Goal: Task Accomplishment & Management: Manage account settings

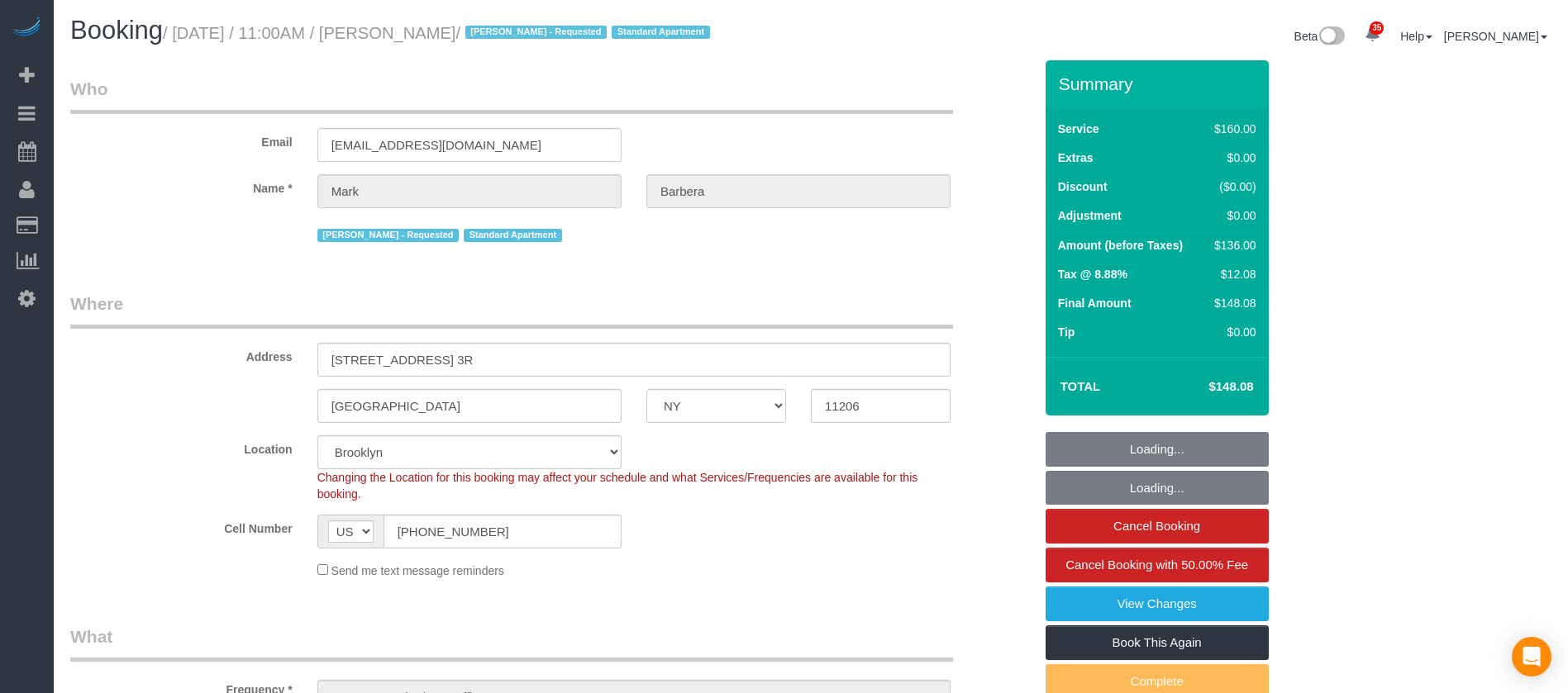
select select "NY"
select select "spot1"
select select "number:89"
select select "number:90"
select select "number:15"
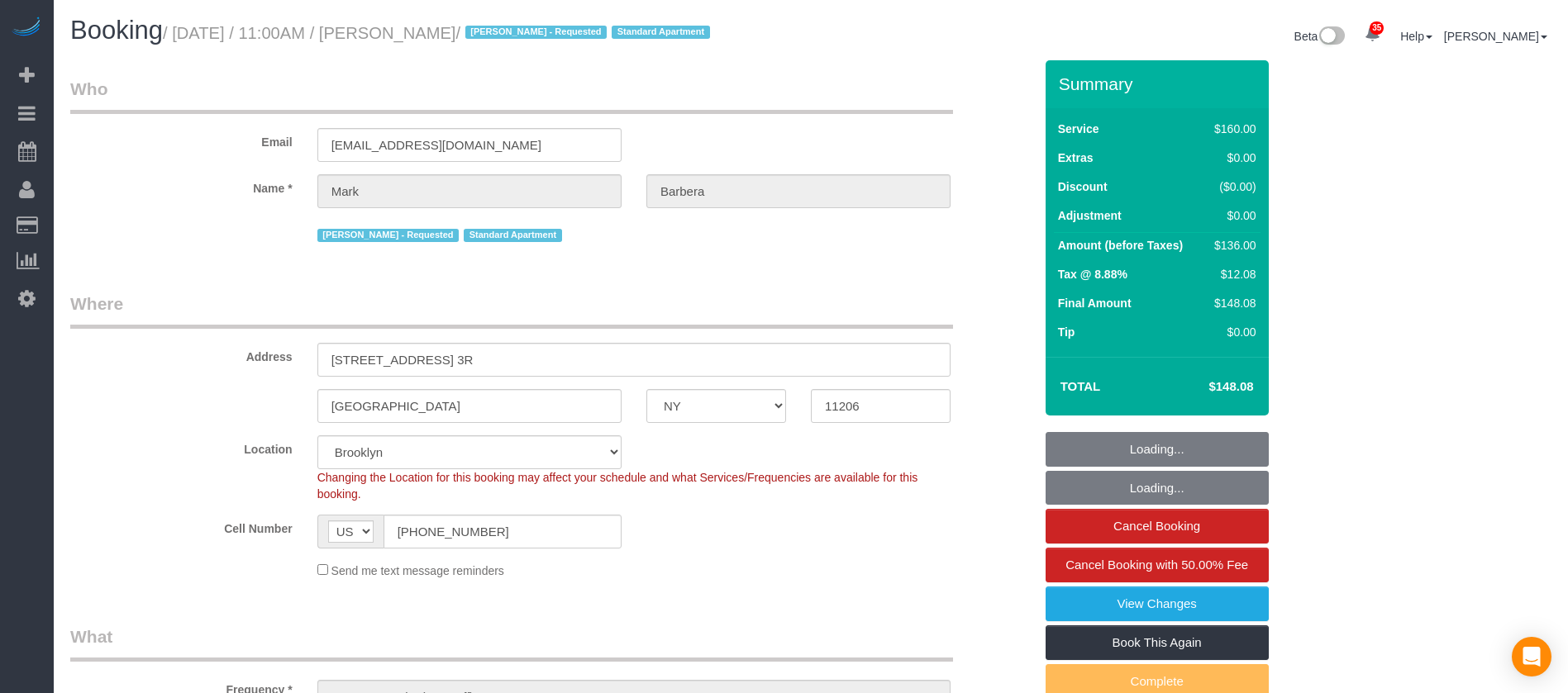
select select "number:5"
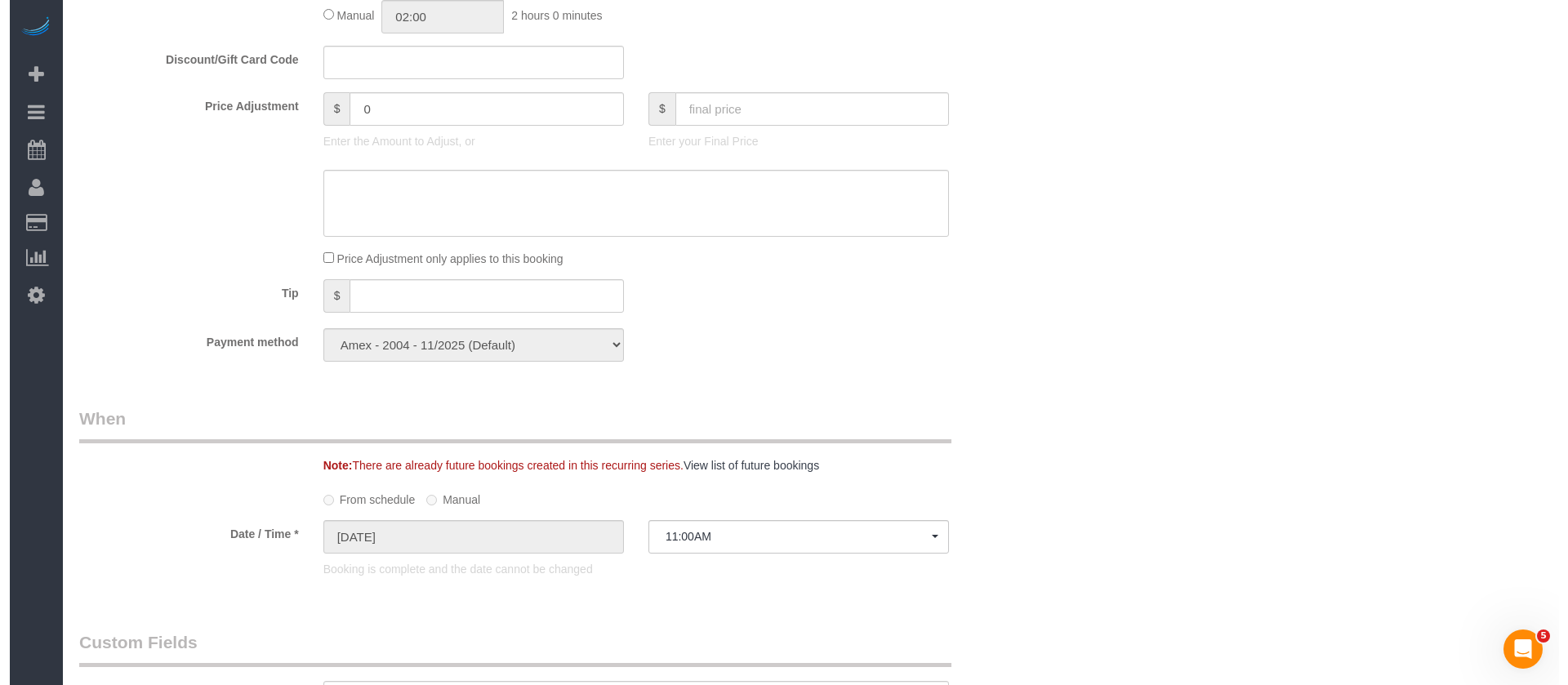
scroll to position [490, 0]
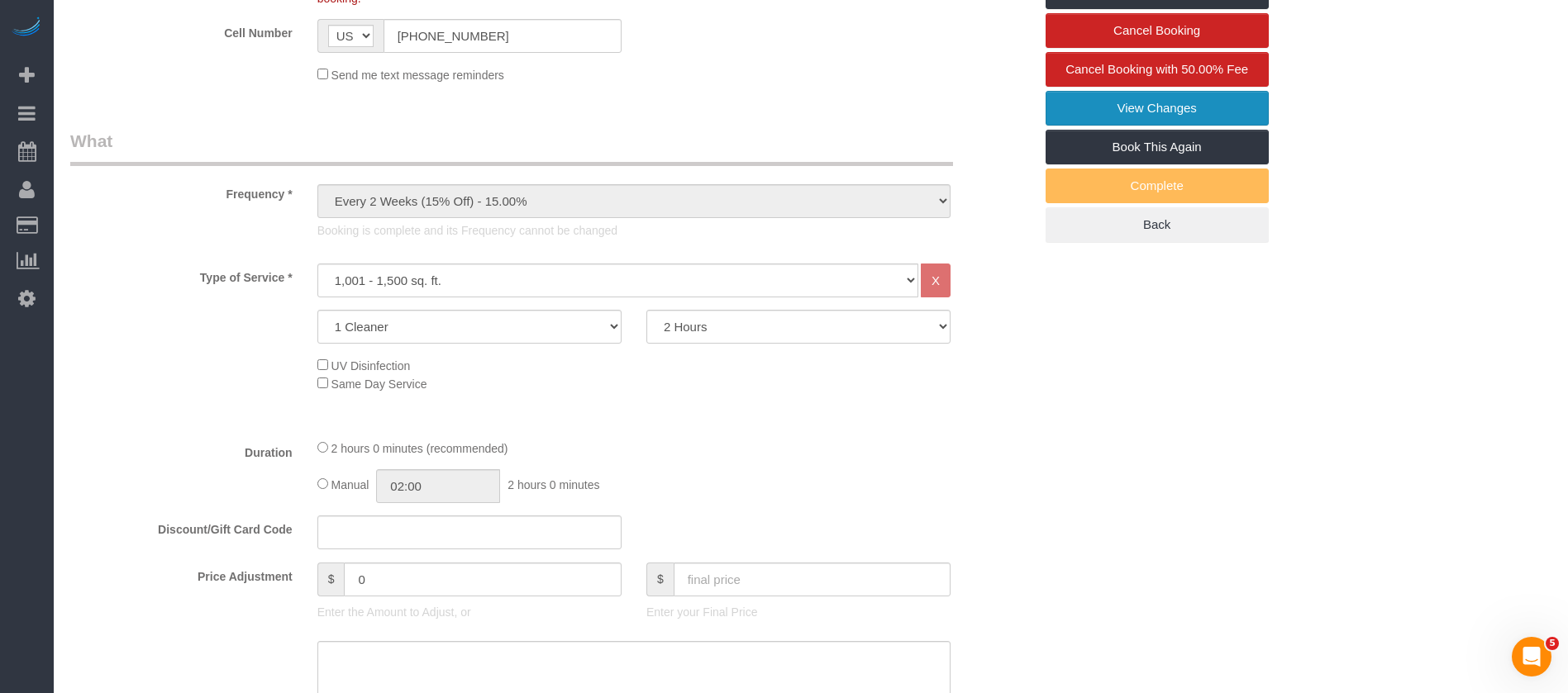
click at [1134, 110] on link "View Changes" at bounding box center [1157, 108] width 223 height 35
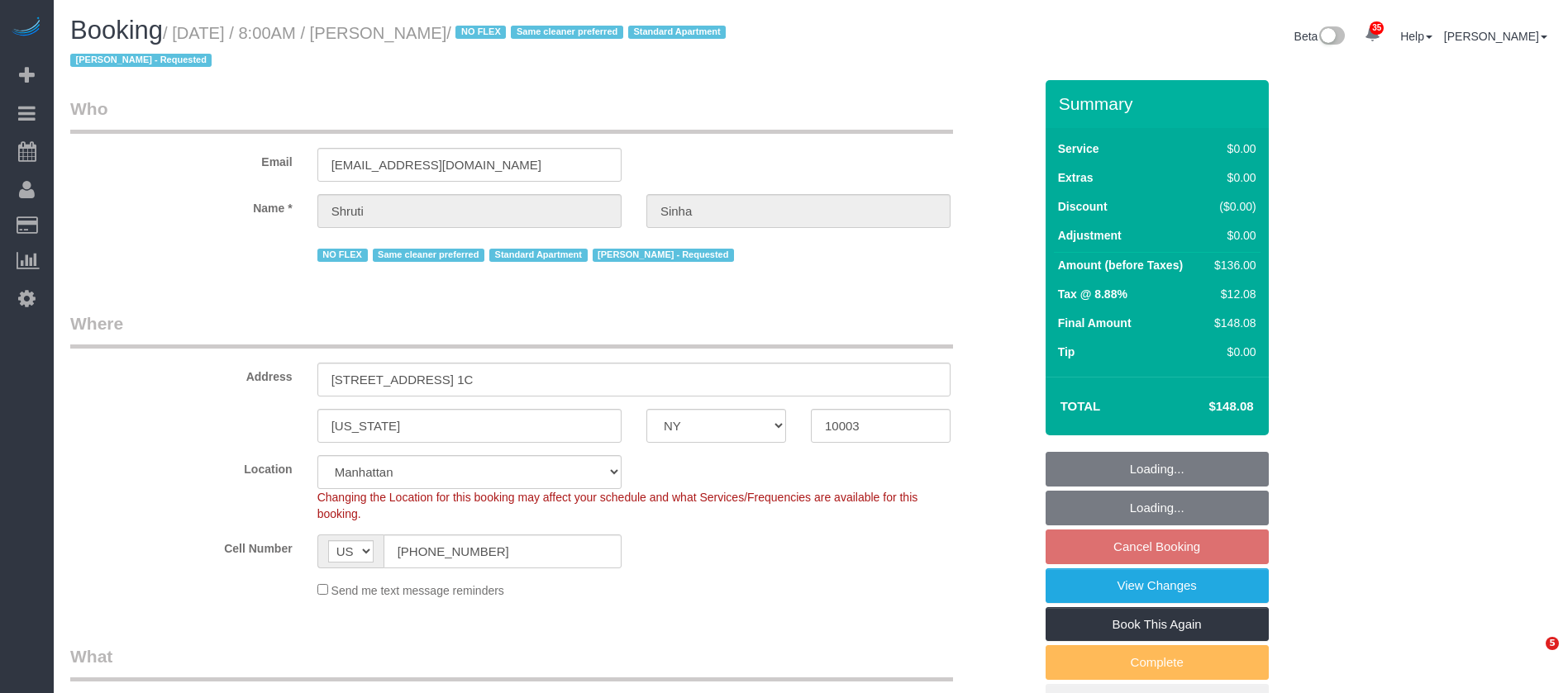
select select "NY"
select select "1"
select select "spot1"
select select "number:89"
select select "number:90"
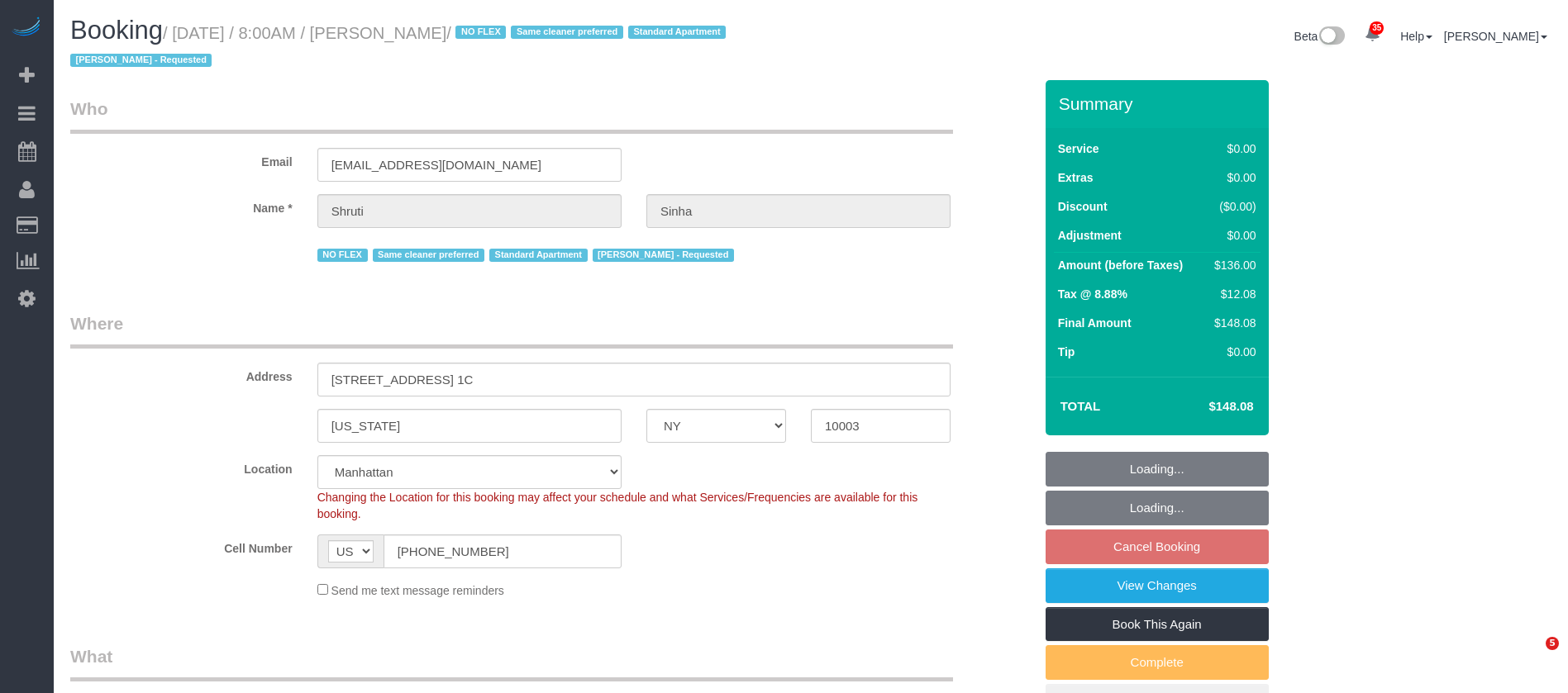
select select "number:15"
select select "number:5"
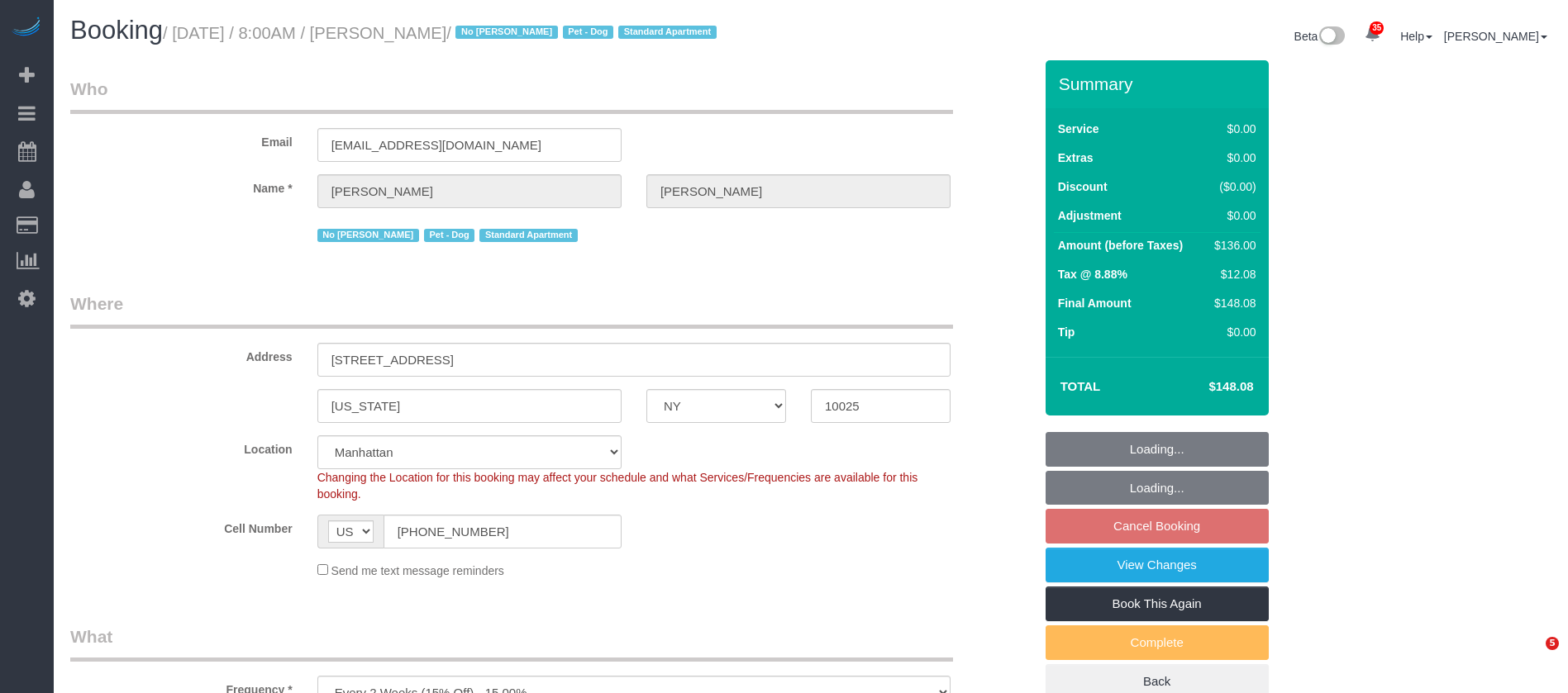
select select "NY"
select select "1"
select select "number:89"
select select "number:90"
select select "number:13"
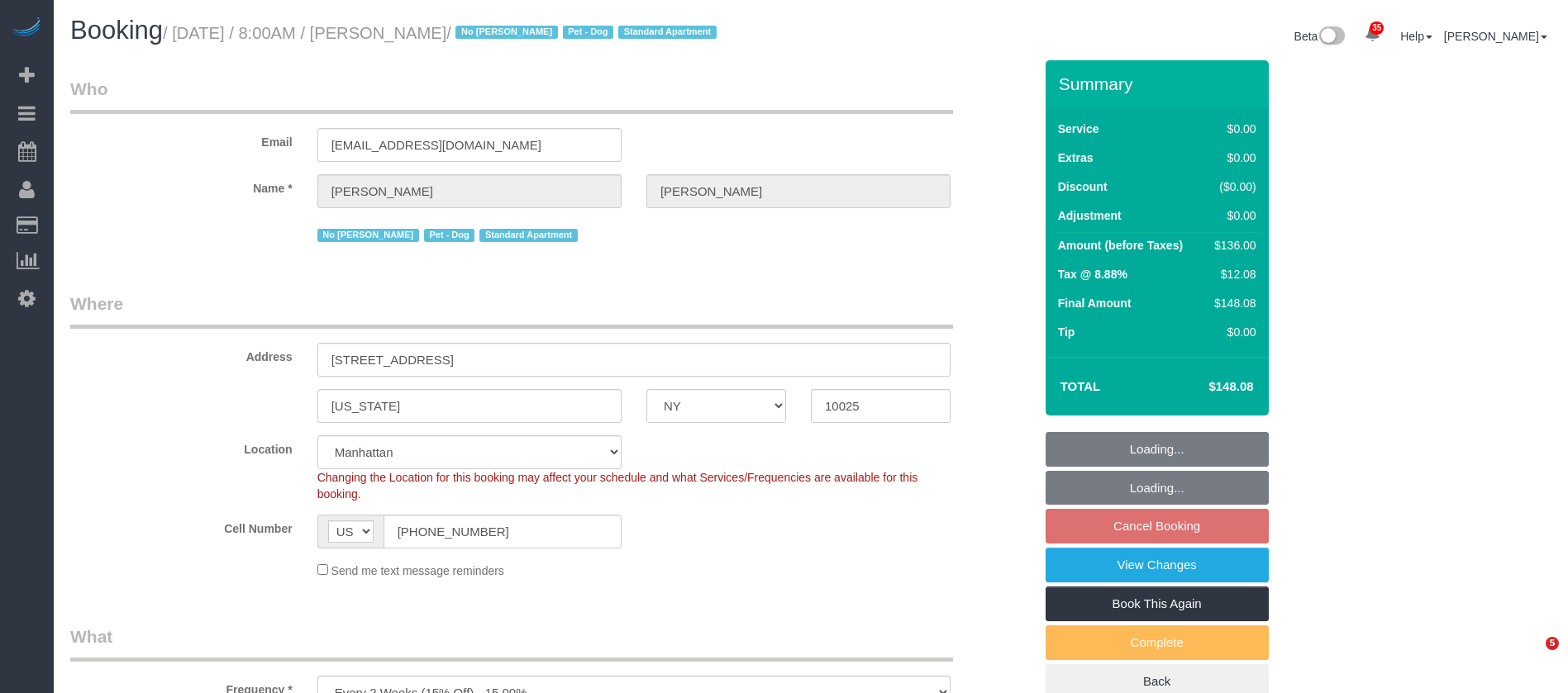
select select "number:5"
select select "spot61"
select select "NY"
select select "2"
select select "spot3"
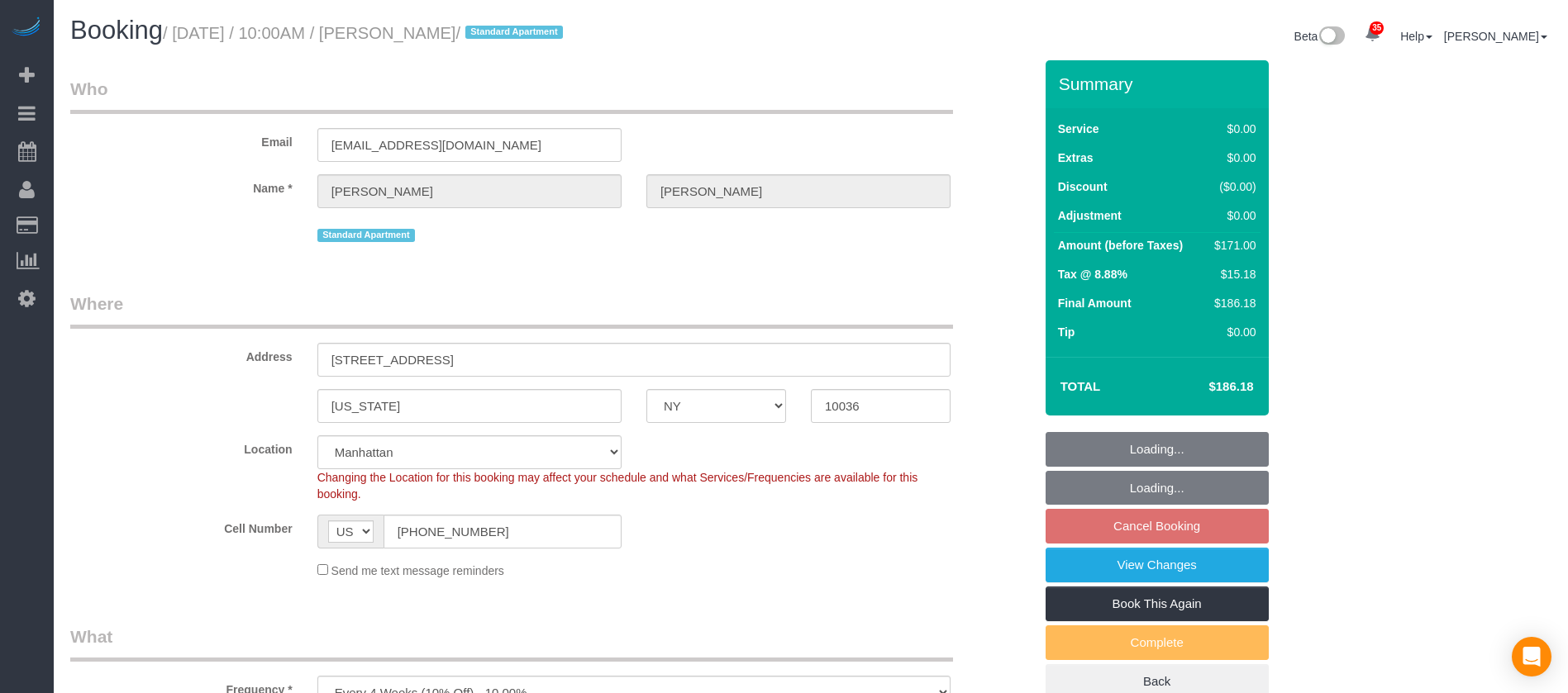
select select "number:89"
select select "number:74"
select select "number:15"
select select "number:6"
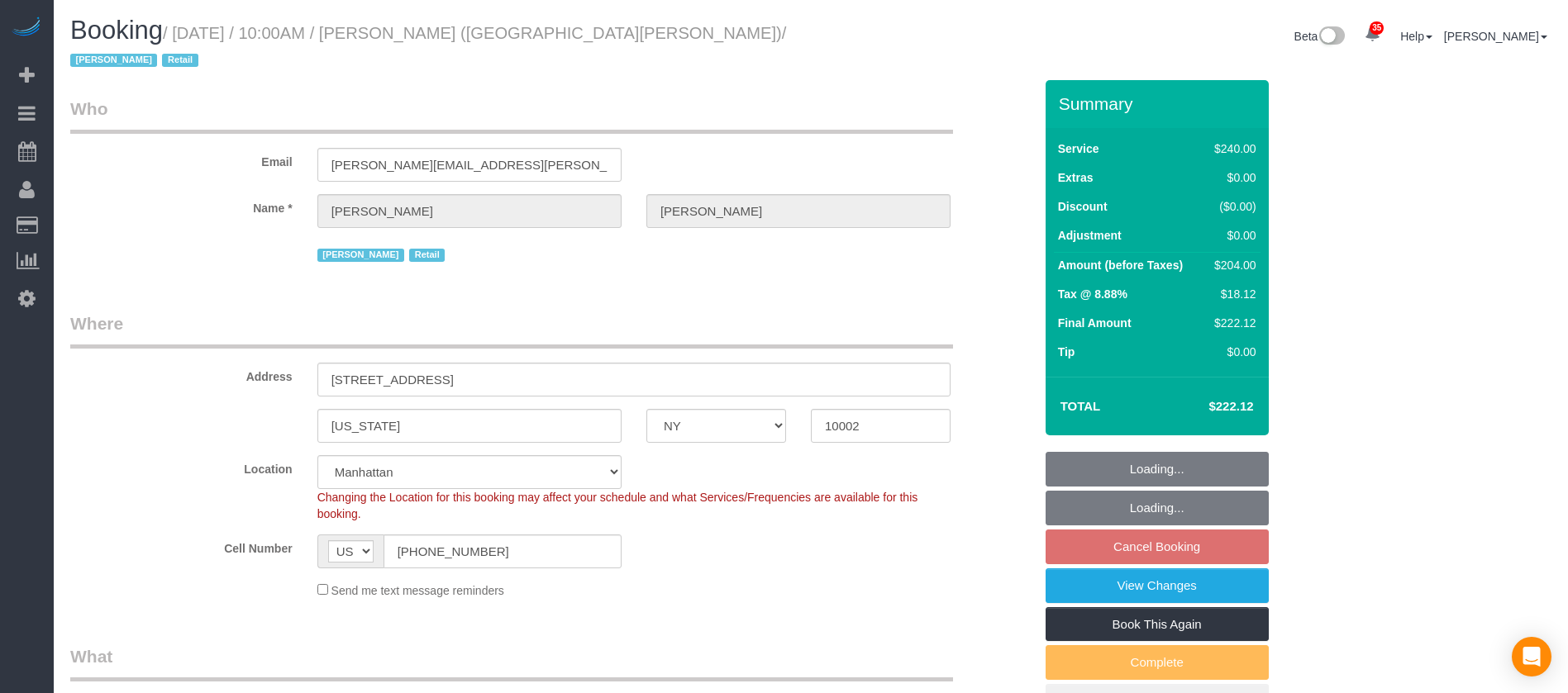
select select "NY"
select select "2"
select select "90"
select select "number:89"
select select "number:90"
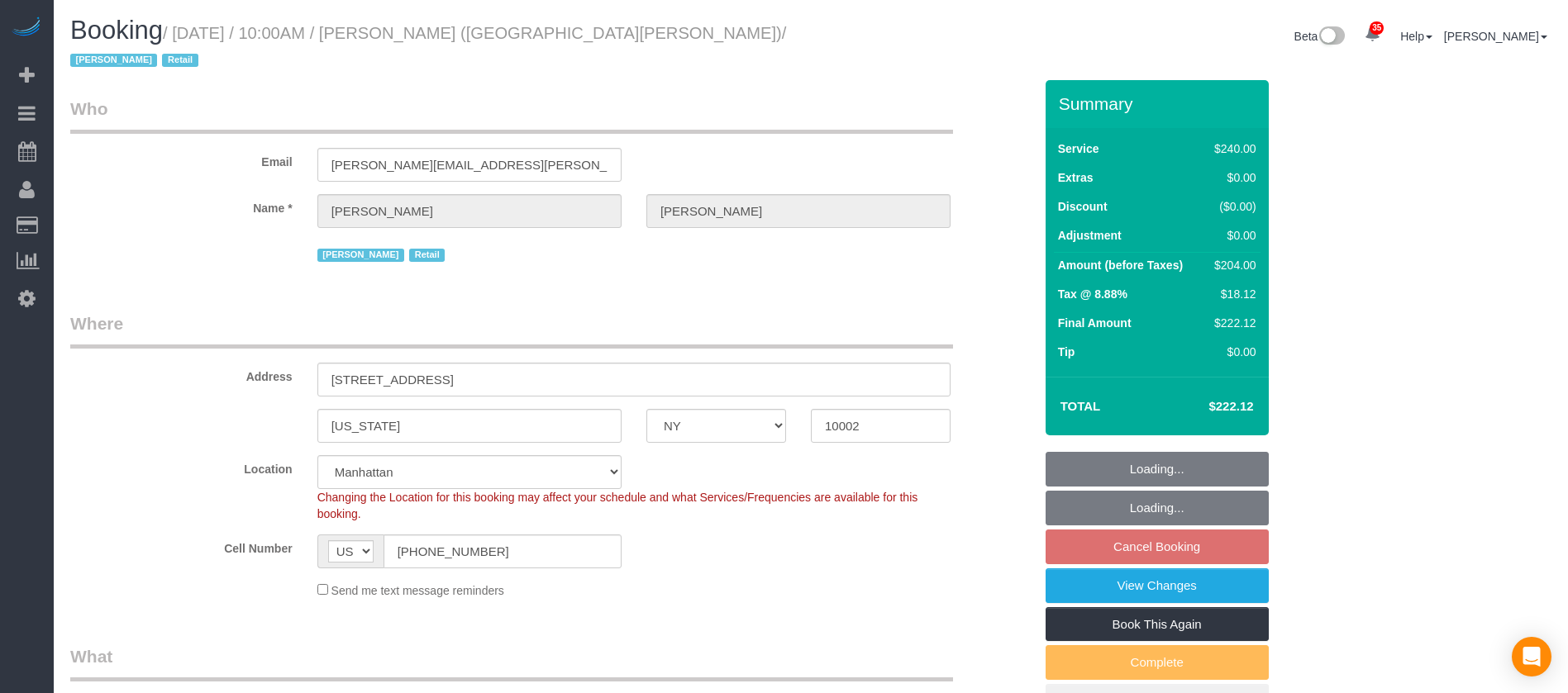
select select "number:15"
select select "number:7"
select select "spot63"
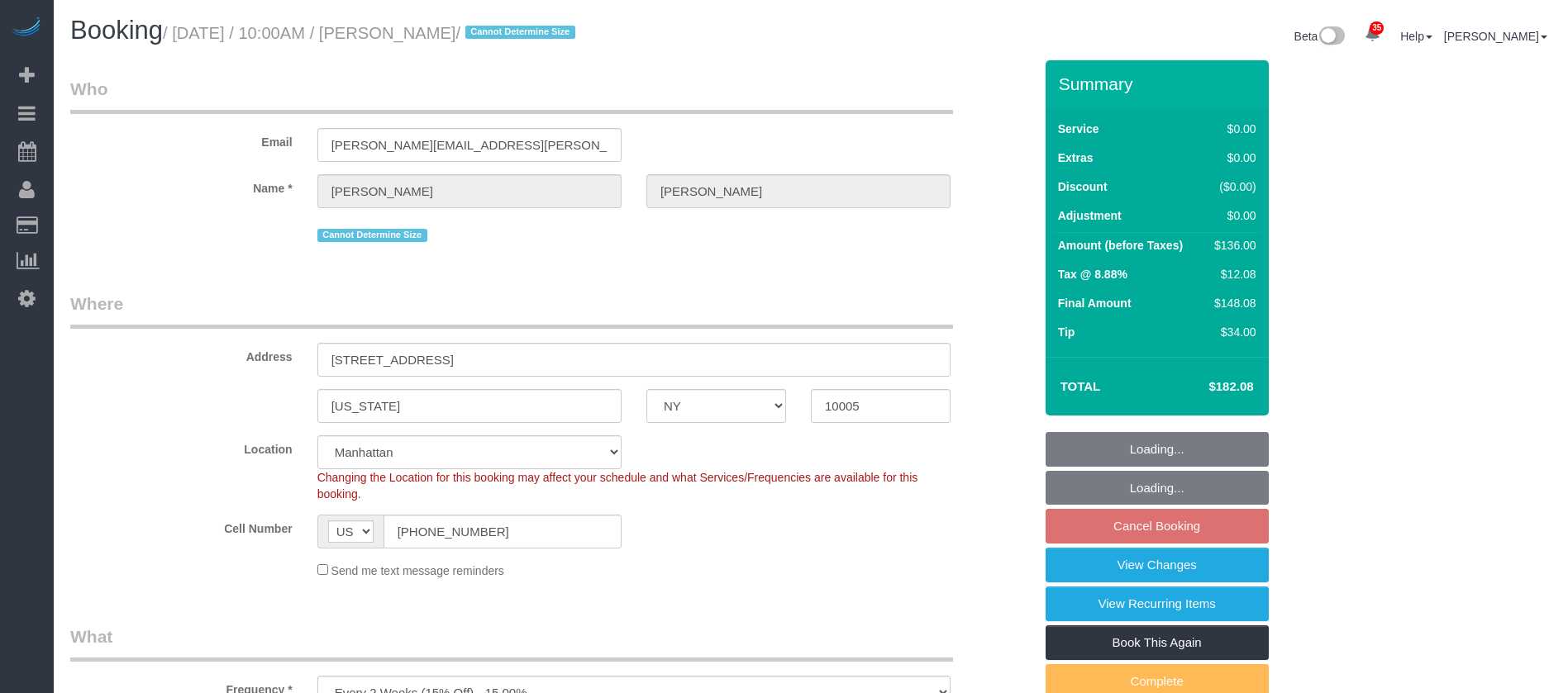
select select "NY"
select select "1"
select select "spot63"
select select "number:58"
select select "number:76"
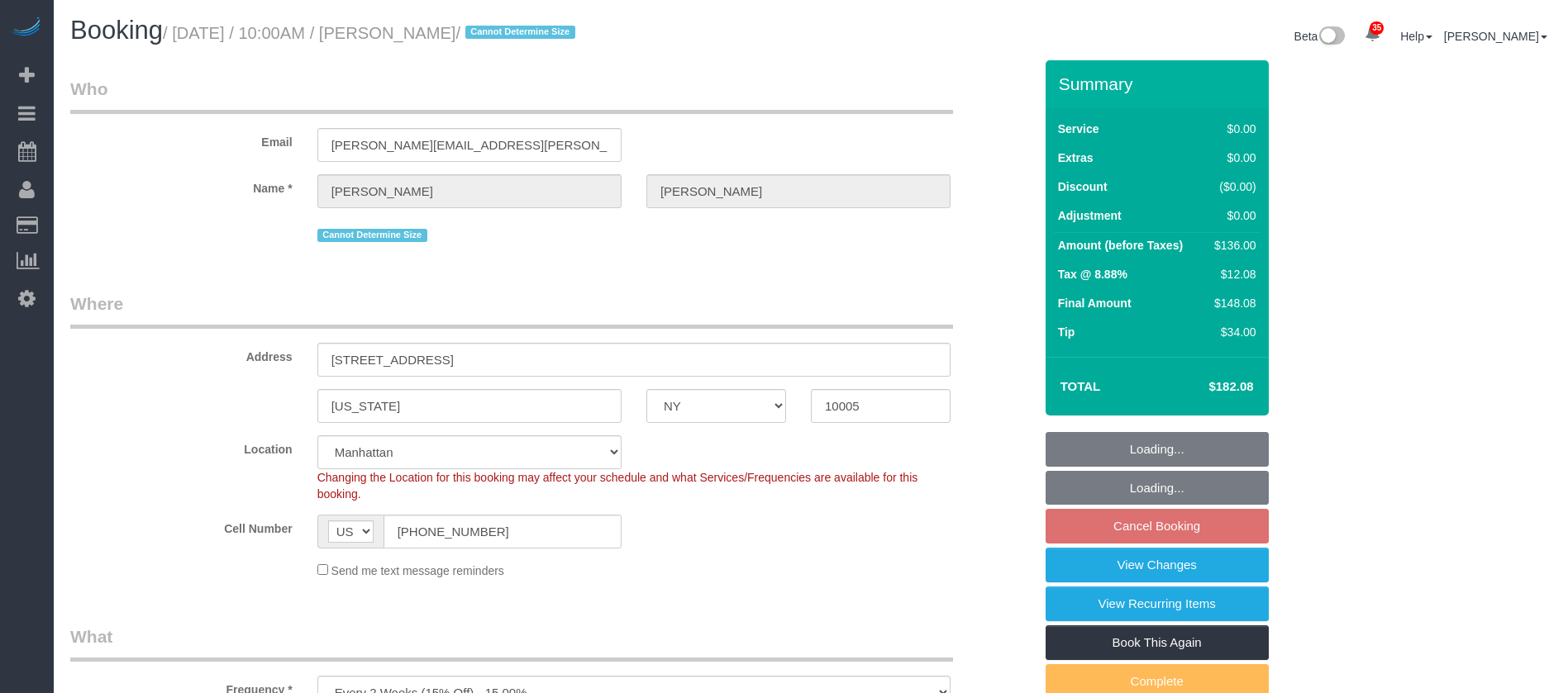
select select "number:15"
select select "number:6"
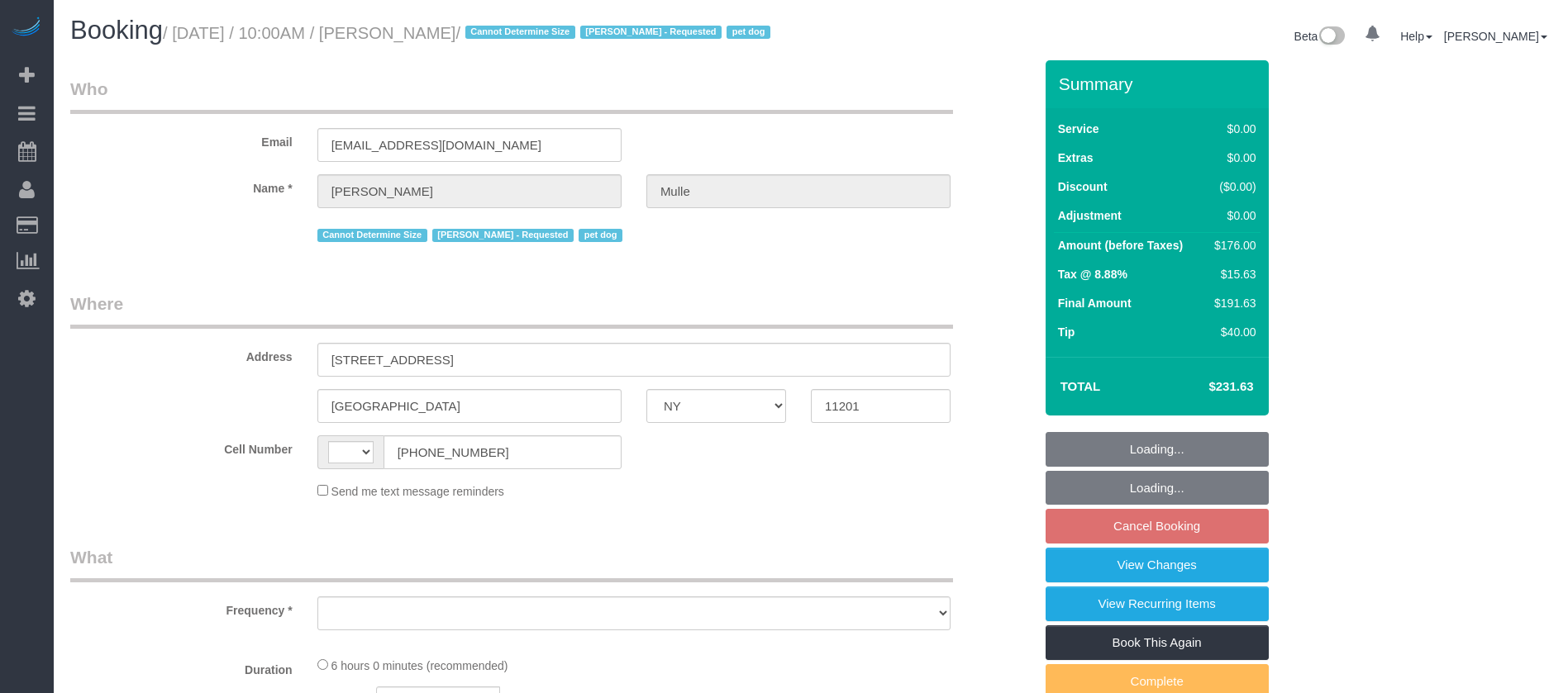
select select "NY"
select select "spot3"
select select "number:58"
select select "number:76"
select select "number:13"
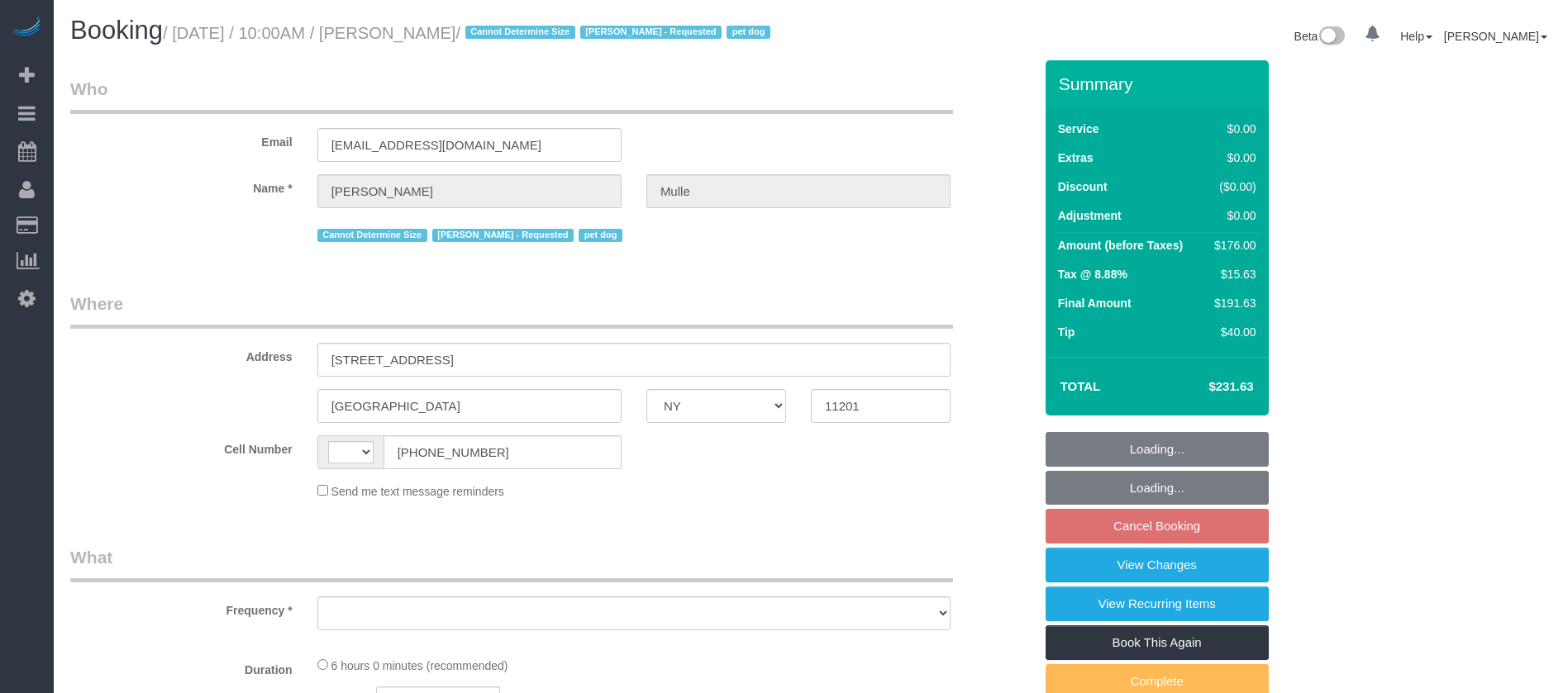
select select "number:6"
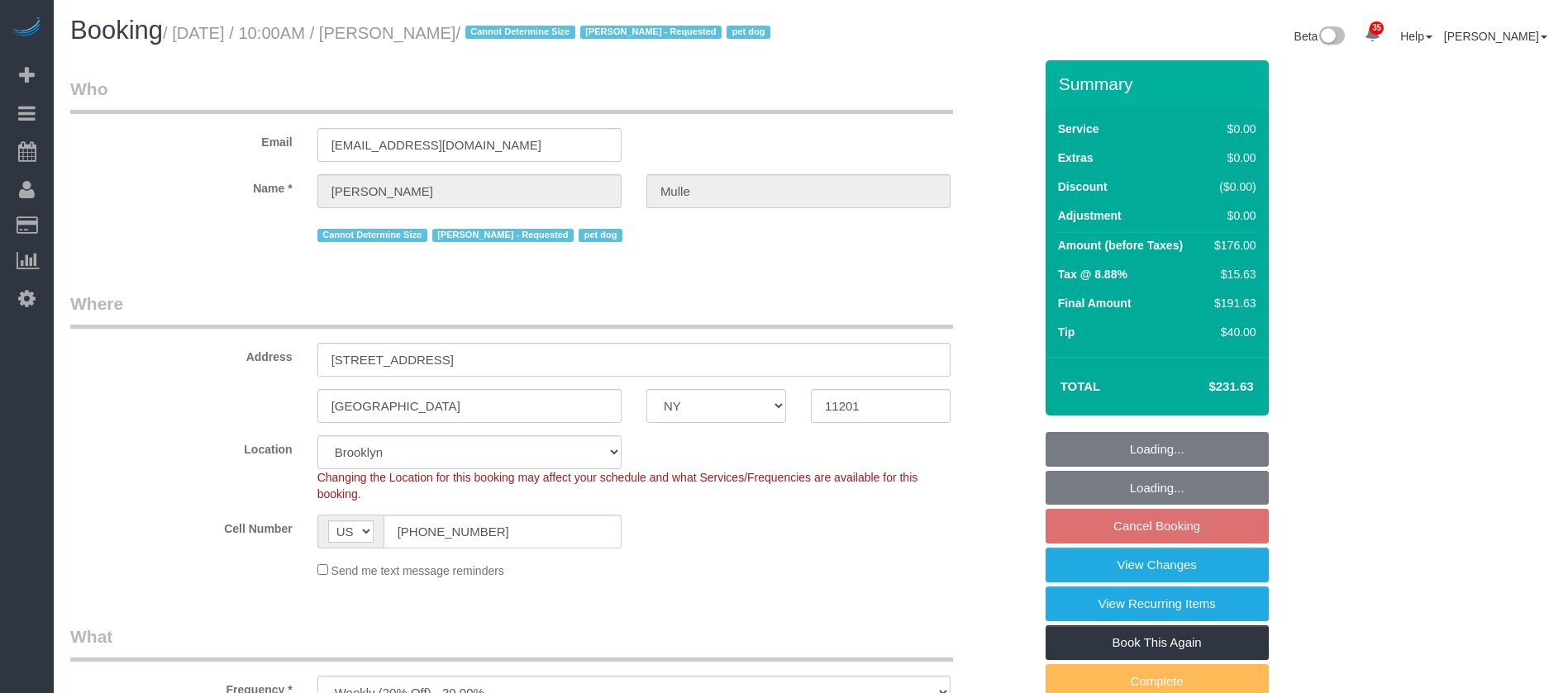
select select "string:US"
select select "object:1660"
select select "string:stripe-pm_1R9IgE4VGloSiKo7xddHSj1H"
select select "2"
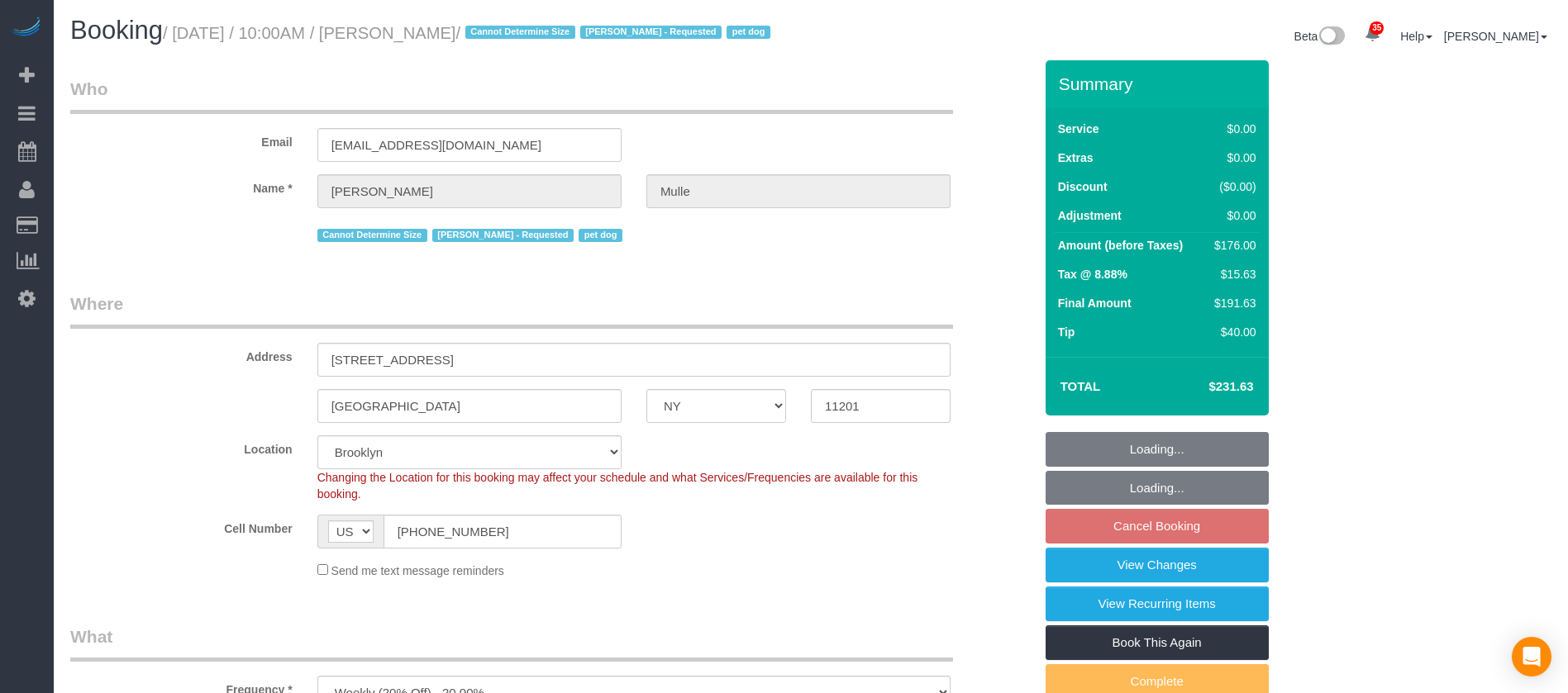
select select "object:1767"
select select "spot63"
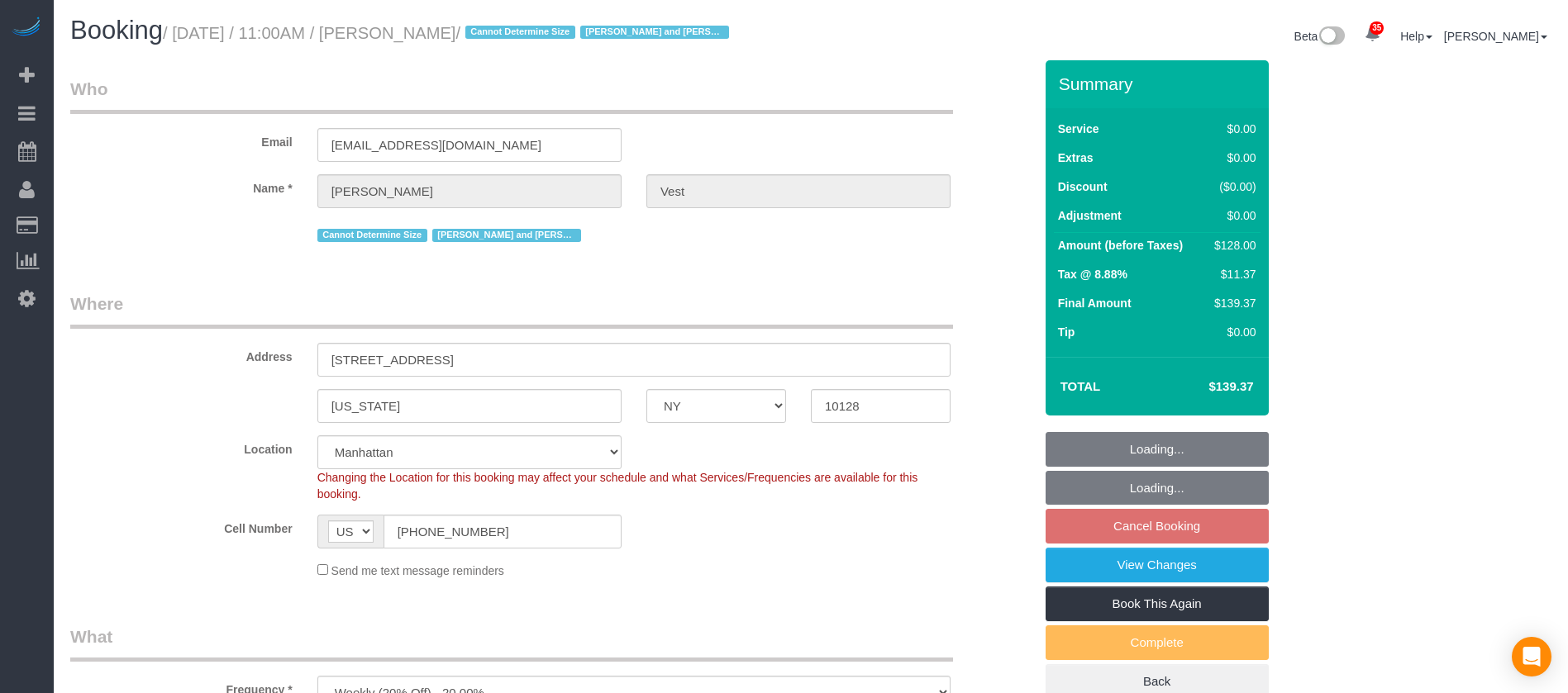
select select "NY"
select select "1"
select select "spot4"
select select "number:57"
select select "number:74"
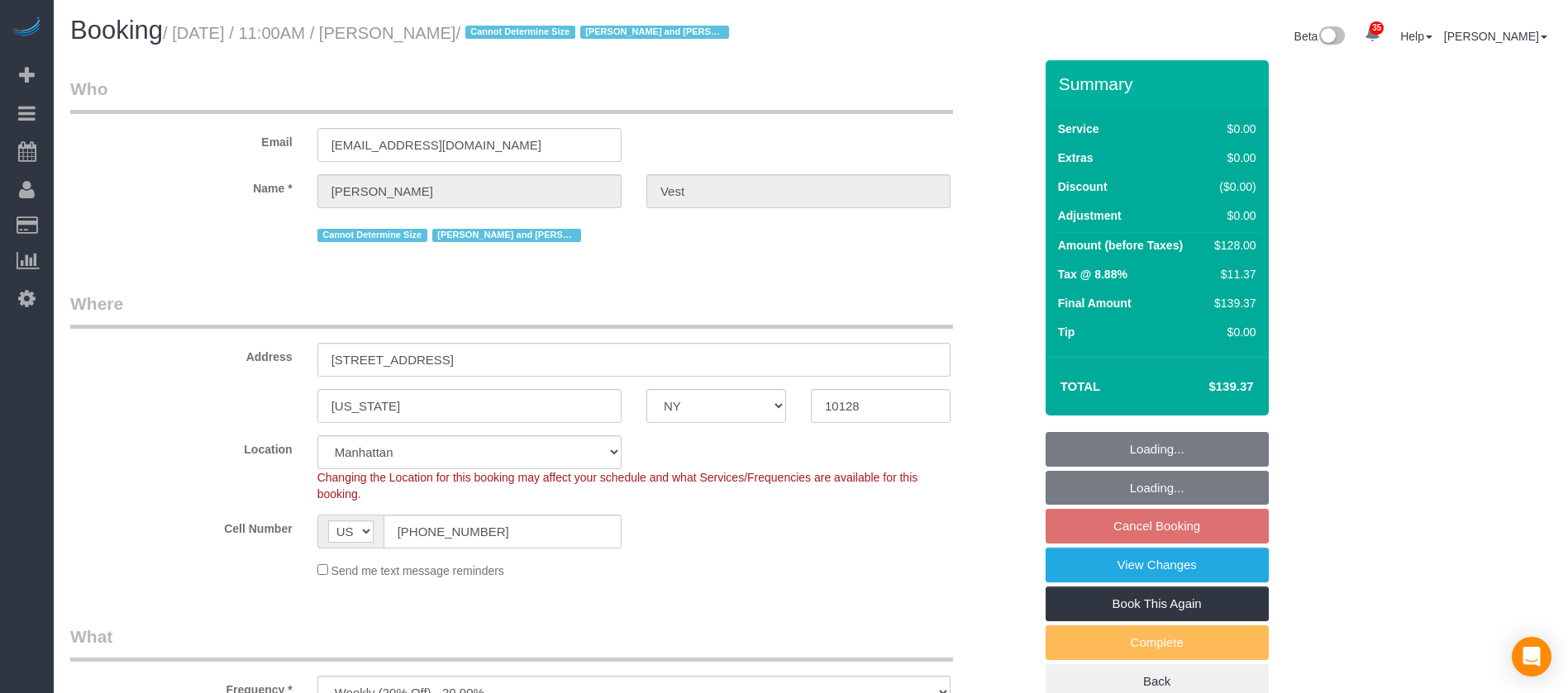
select select "number:15"
select select "number:6"
select select "NY"
select select "1"
select select "number:59"
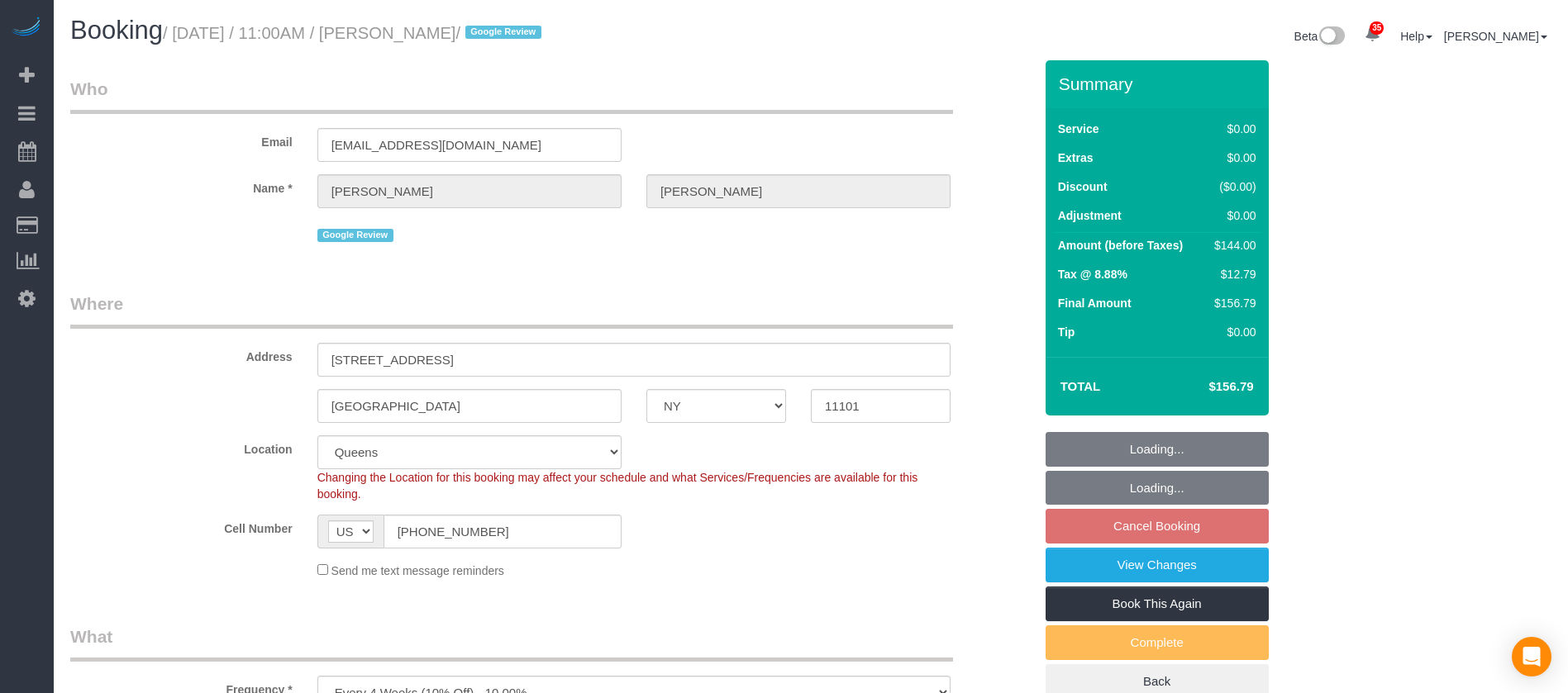
select select "number:77"
select select "number:15"
select select "number:5"
select select "spot59"
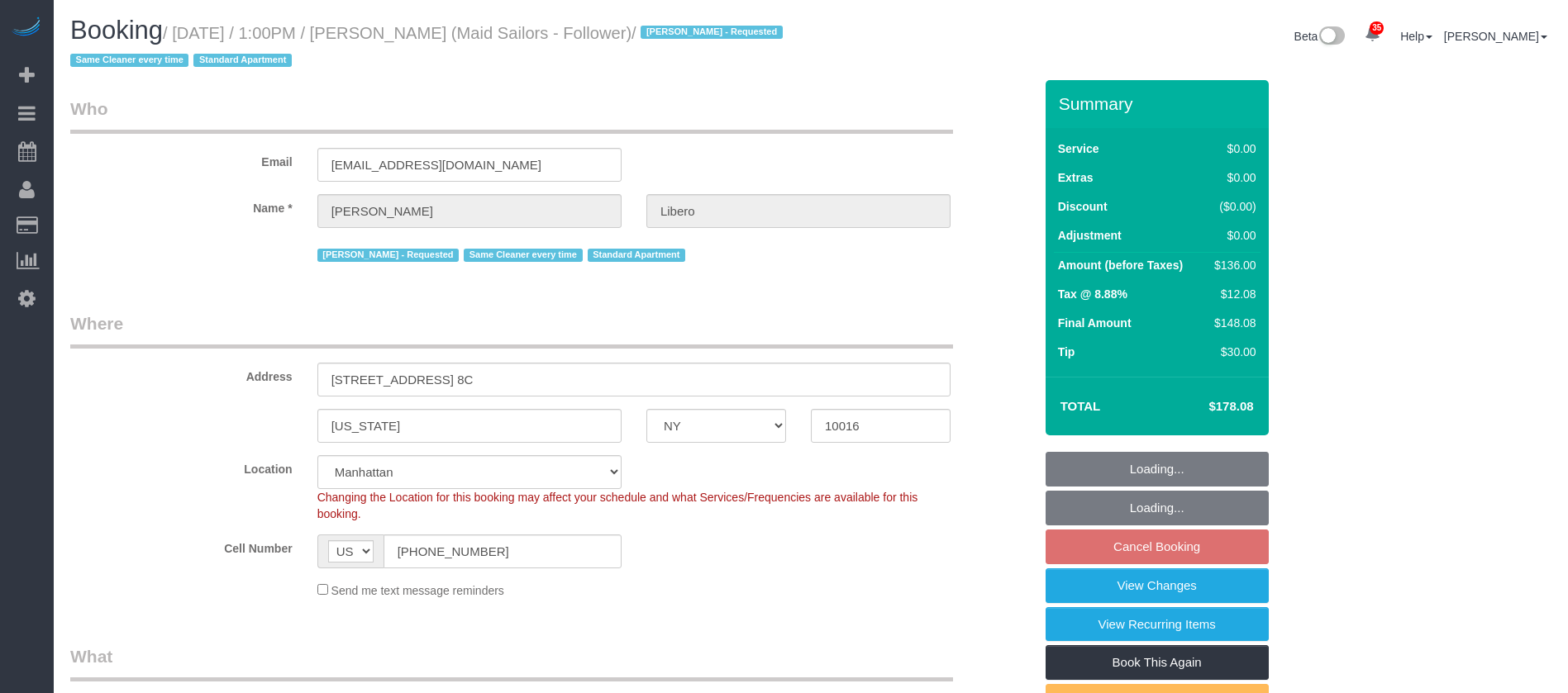
select select "NY"
select select "1"
select select "spot6"
select select "number:57"
select select "number:90"
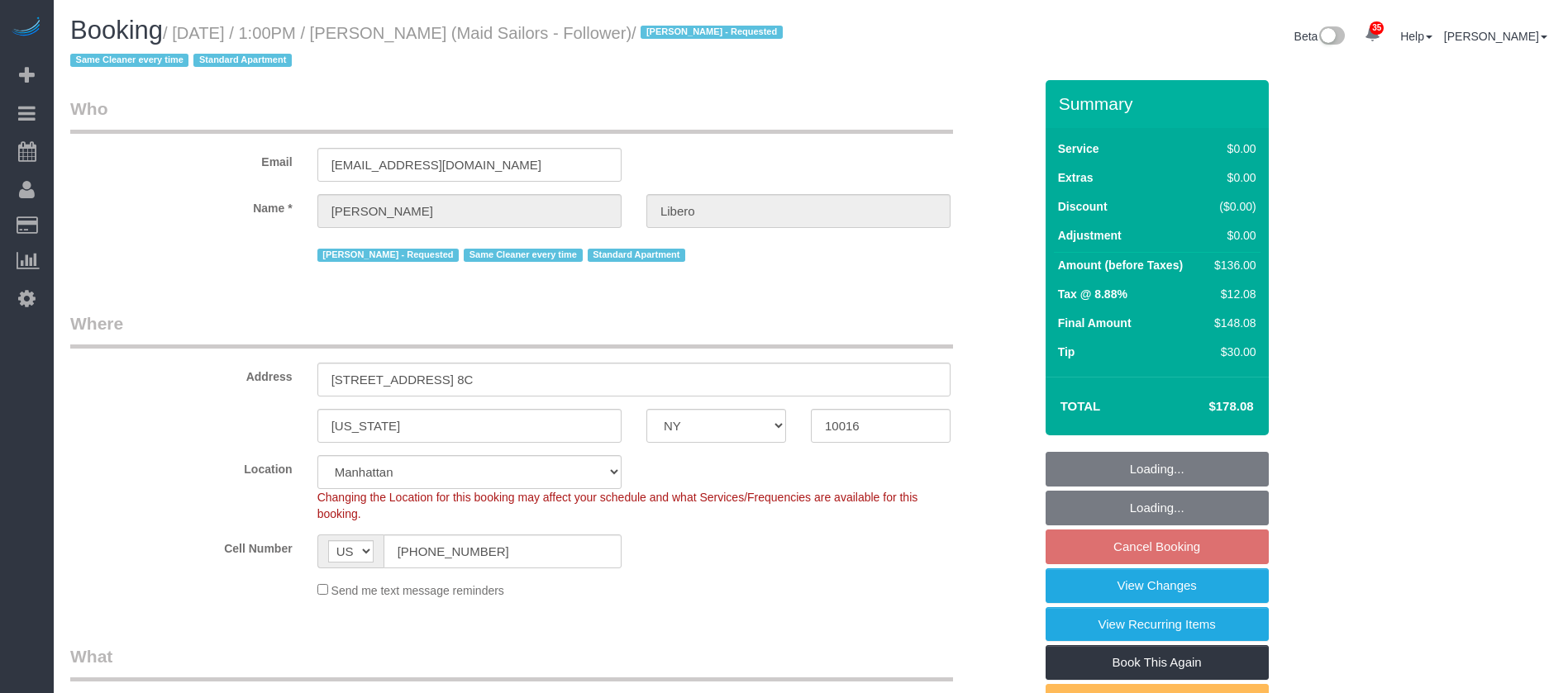
select select "number:15"
select select "number:6"
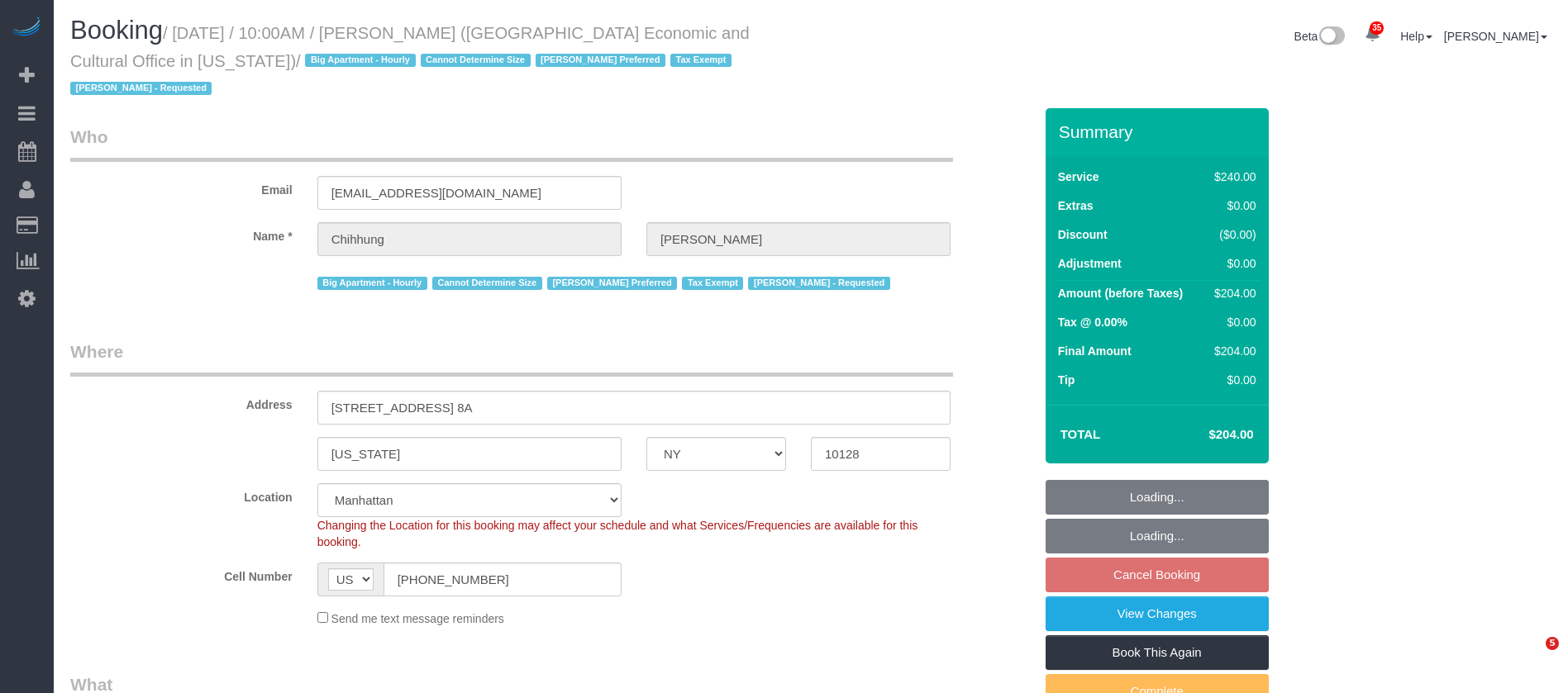
select select "NY"
select select "180"
select select "number:58"
select select "number:71"
select select "number:15"
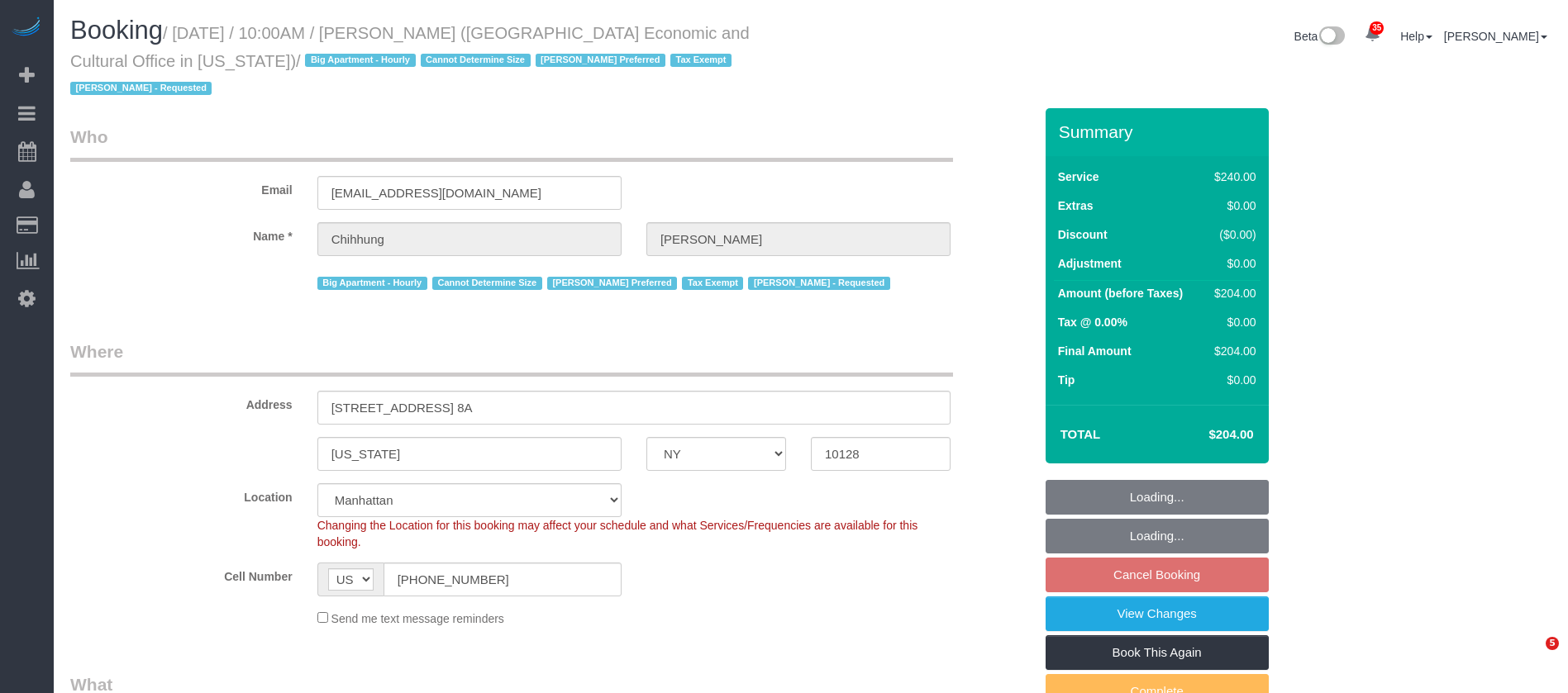
select select "number:6"
select select "spot63"
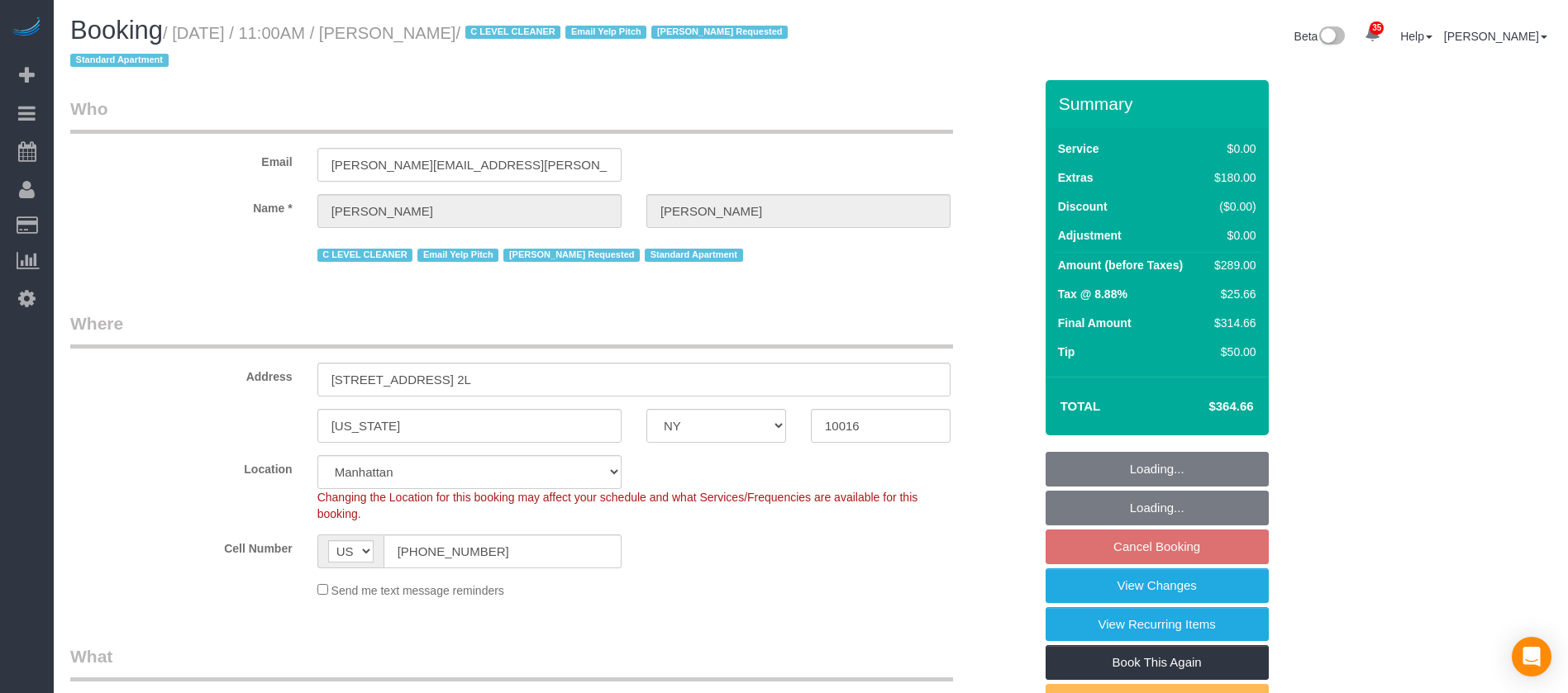
select select "NY"
select select "number:89"
select select "number:90"
select select "number:15"
select select "number:6"
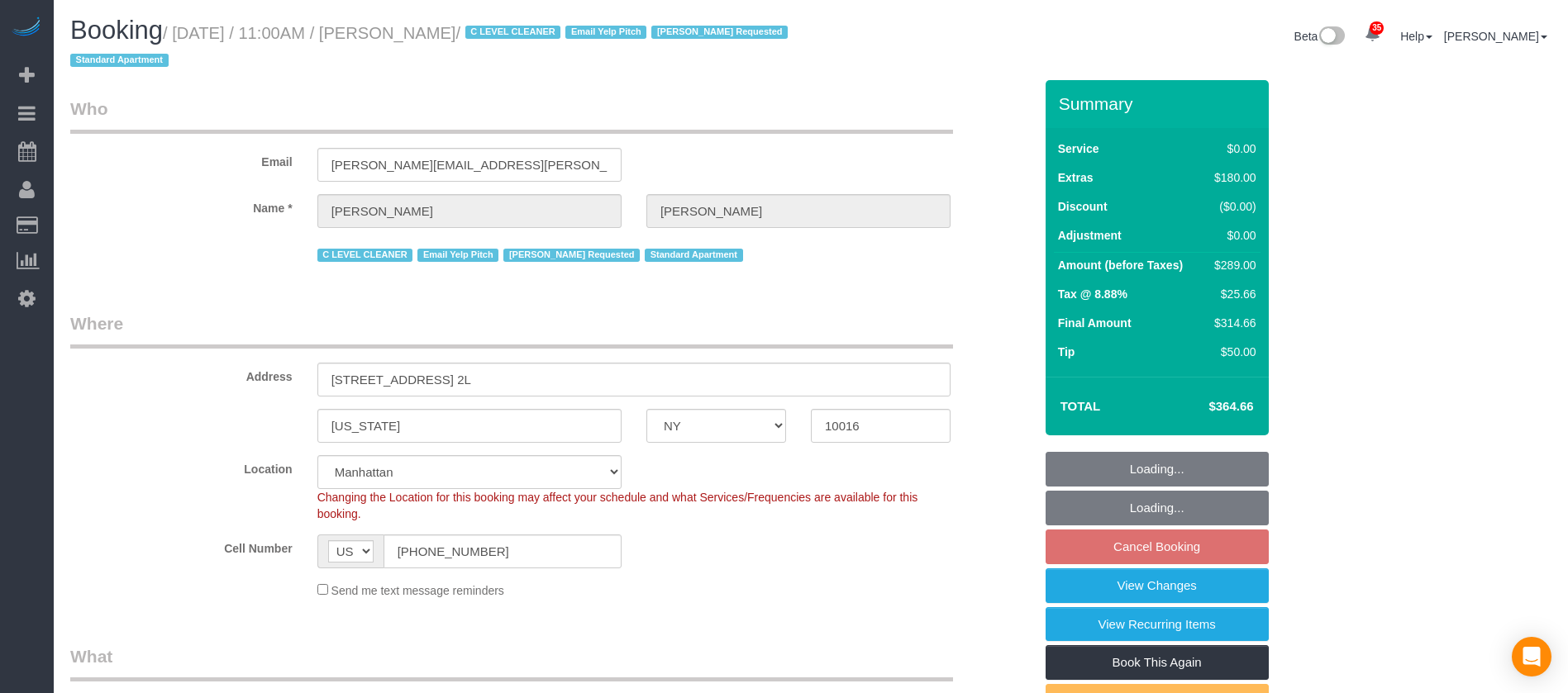
select select "spot64"
select select "1"
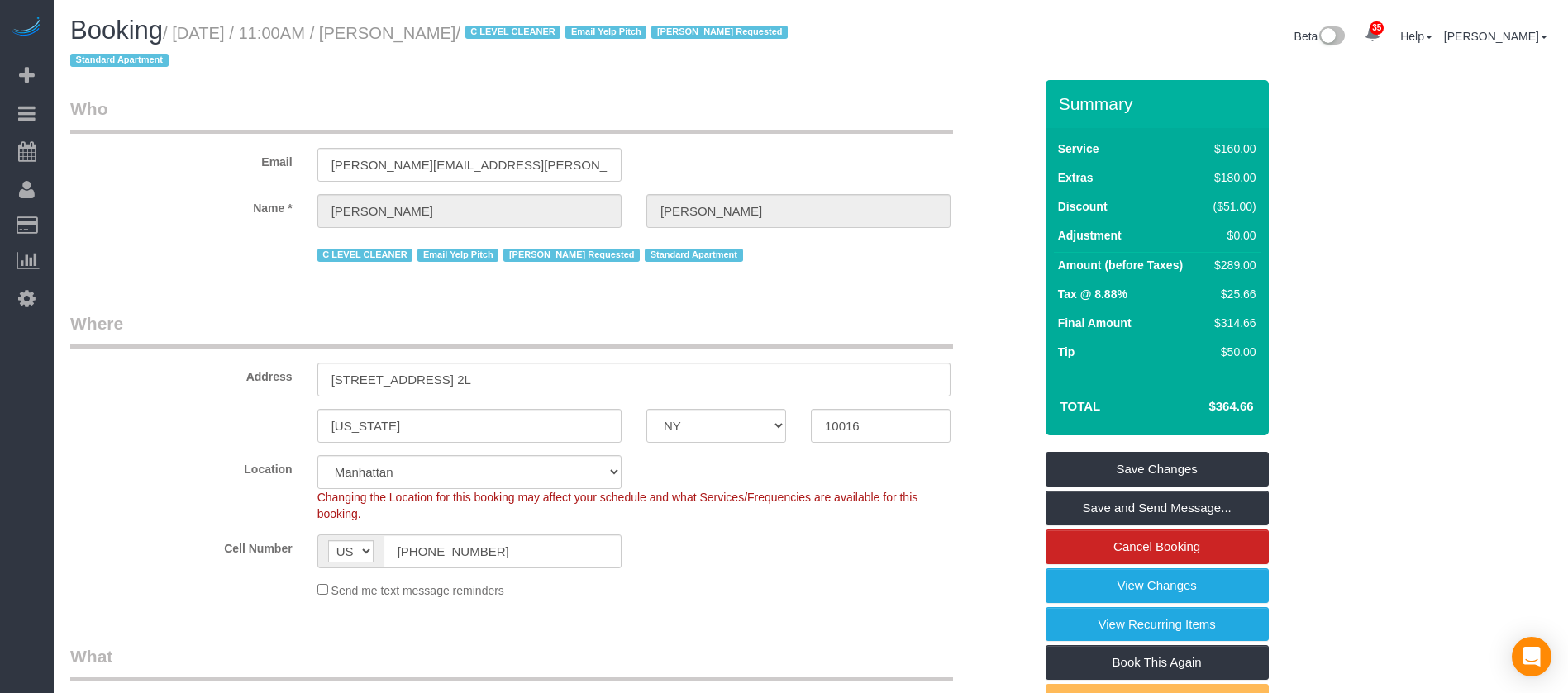
select select "object:2252"
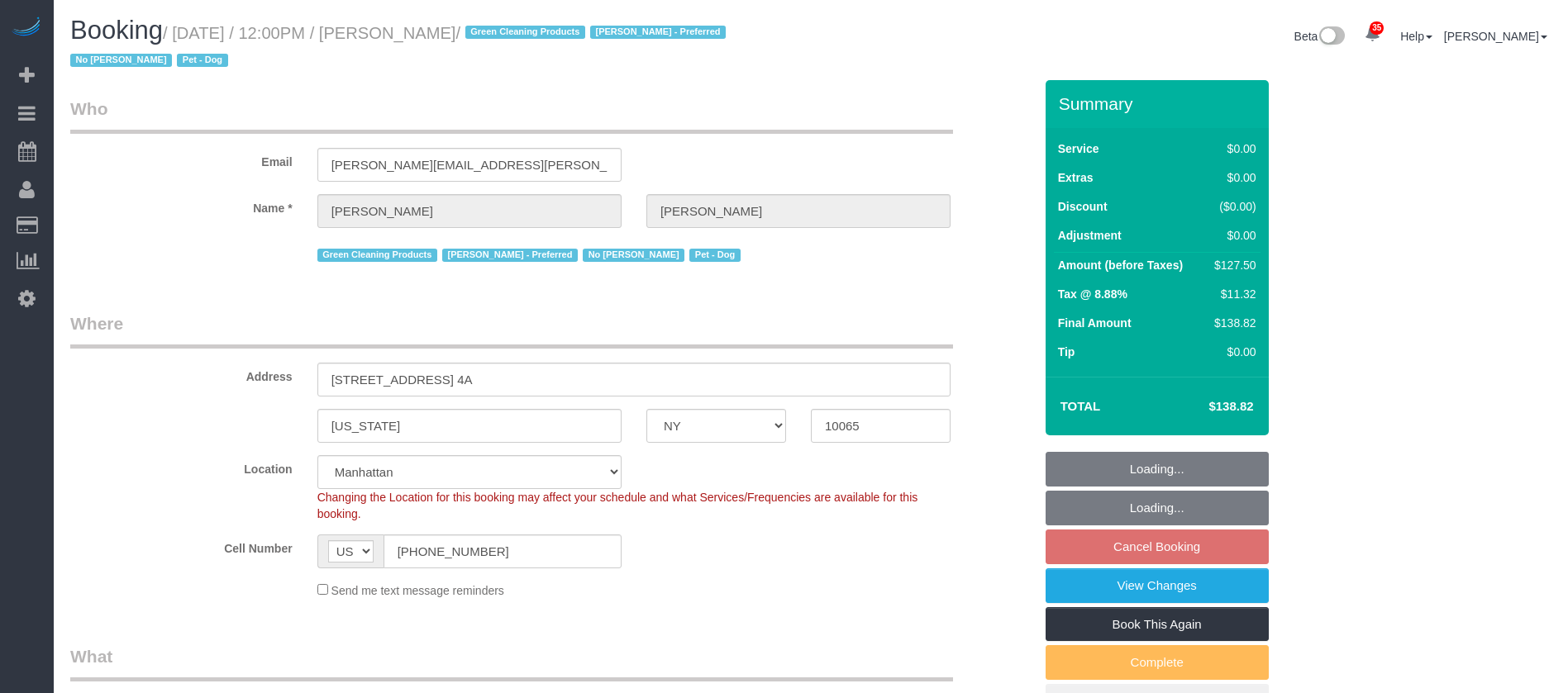
select select "NY"
select select "spot5"
select select "number:89"
select select "number:90"
select select "number:13"
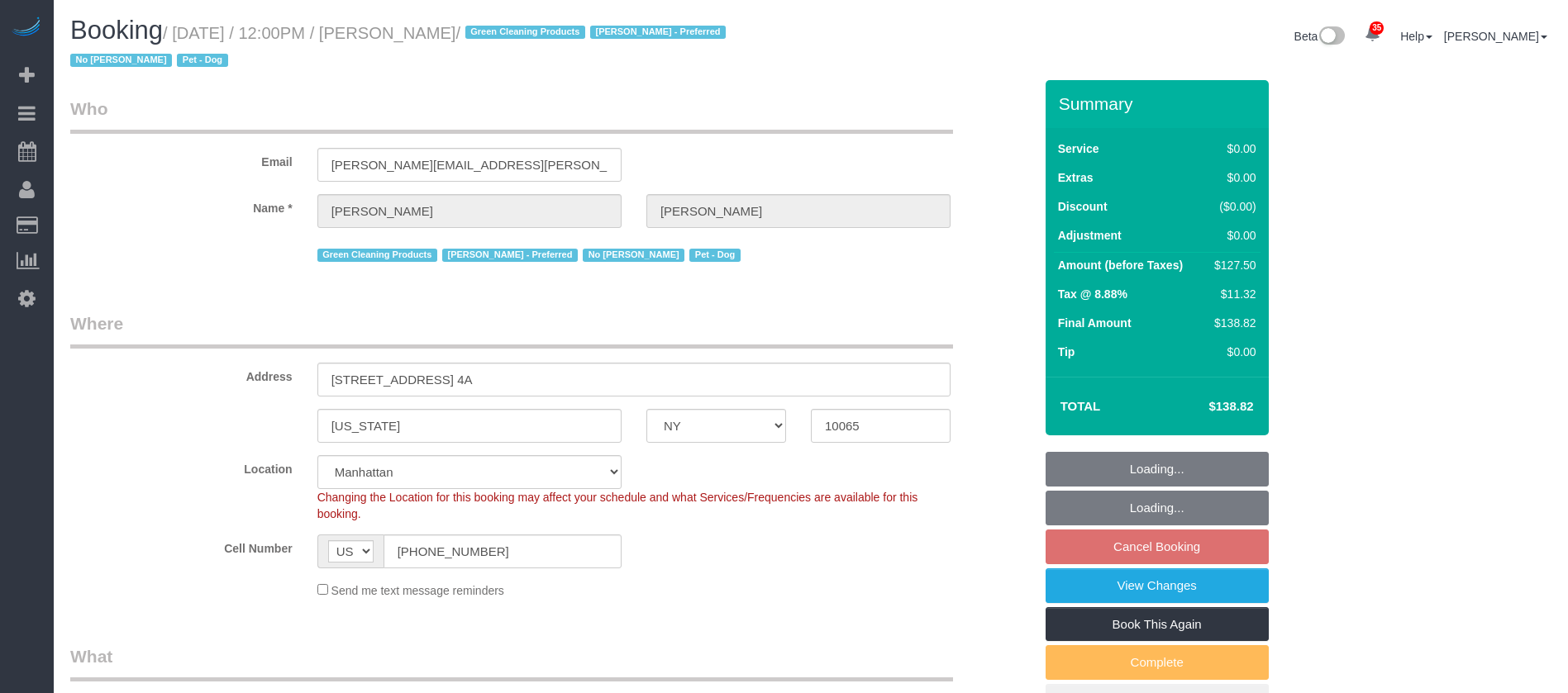
select select "number:7"
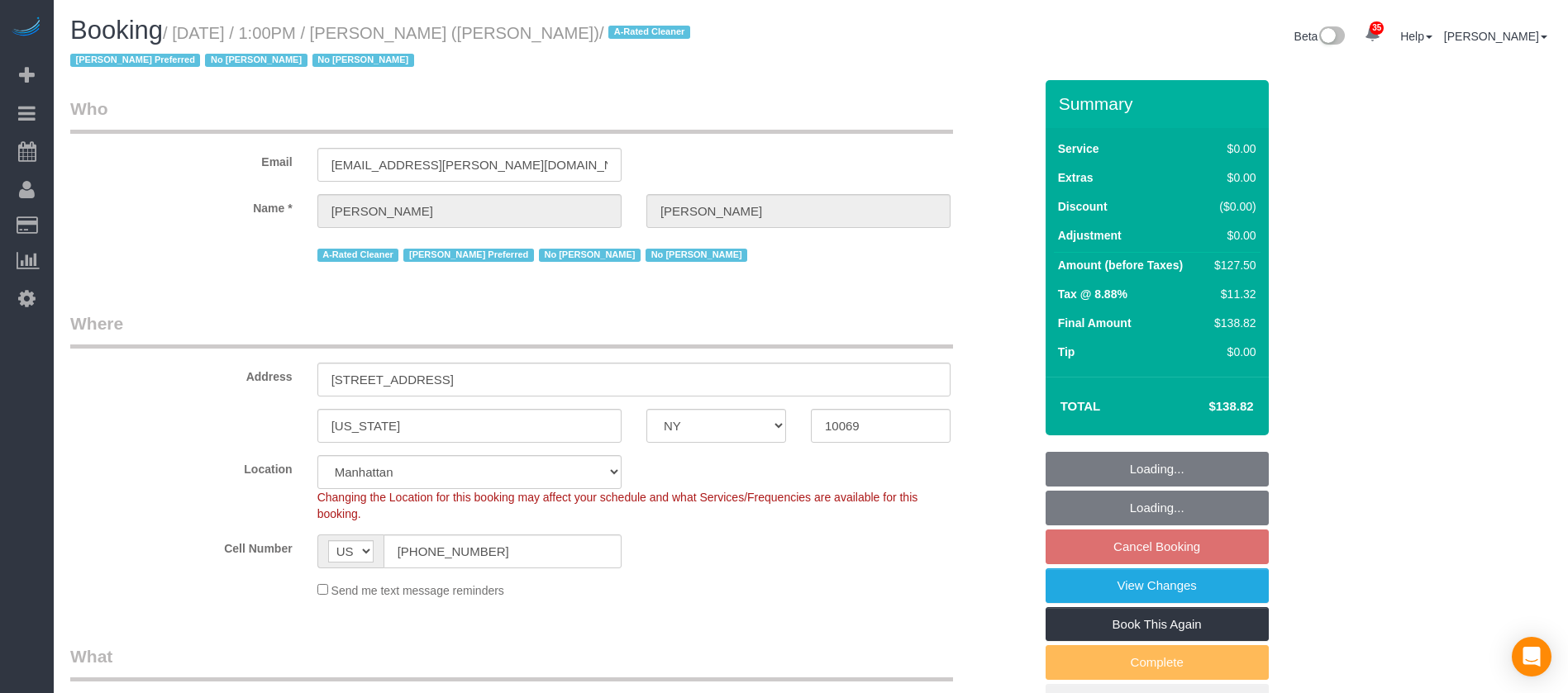
select select "NY"
select select "spot66"
select select "number:89"
select select "number:90"
select select "number:15"
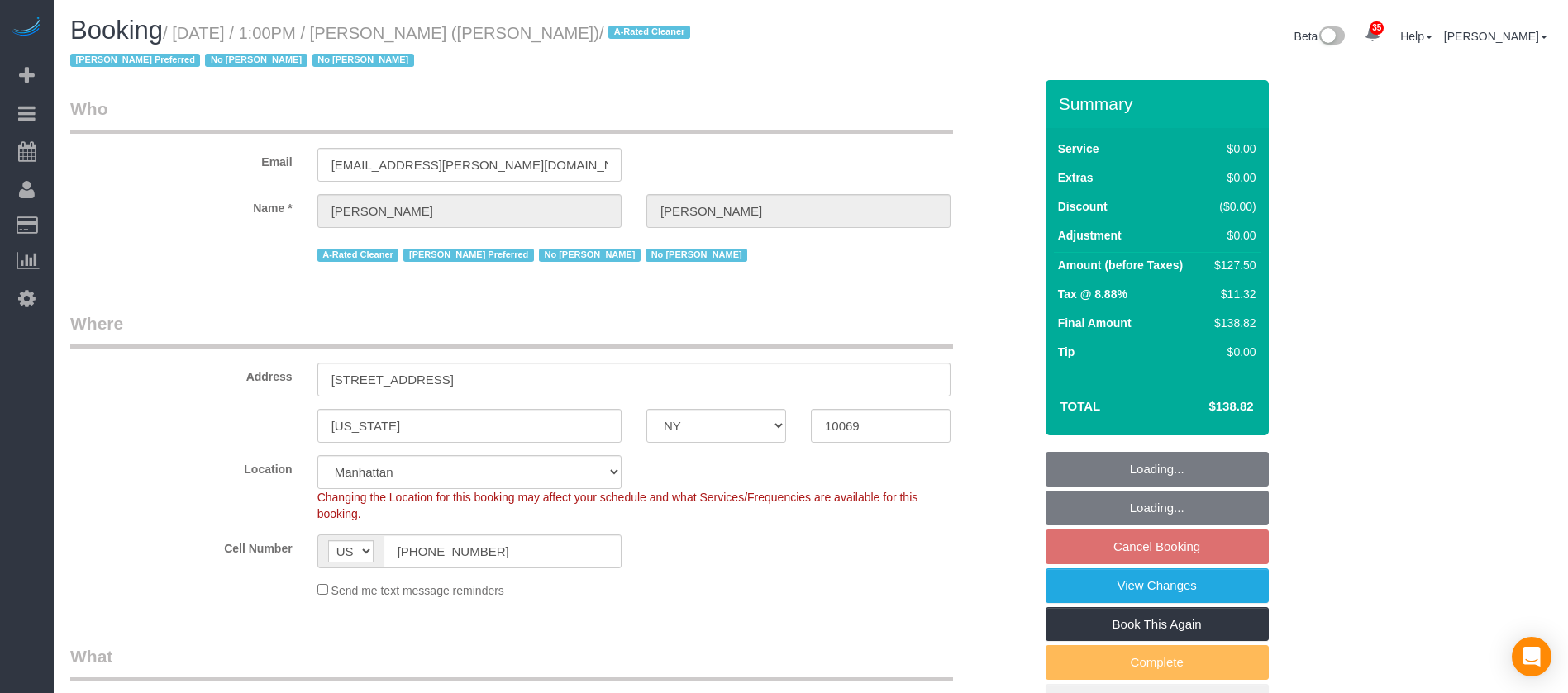
select select "number:6"
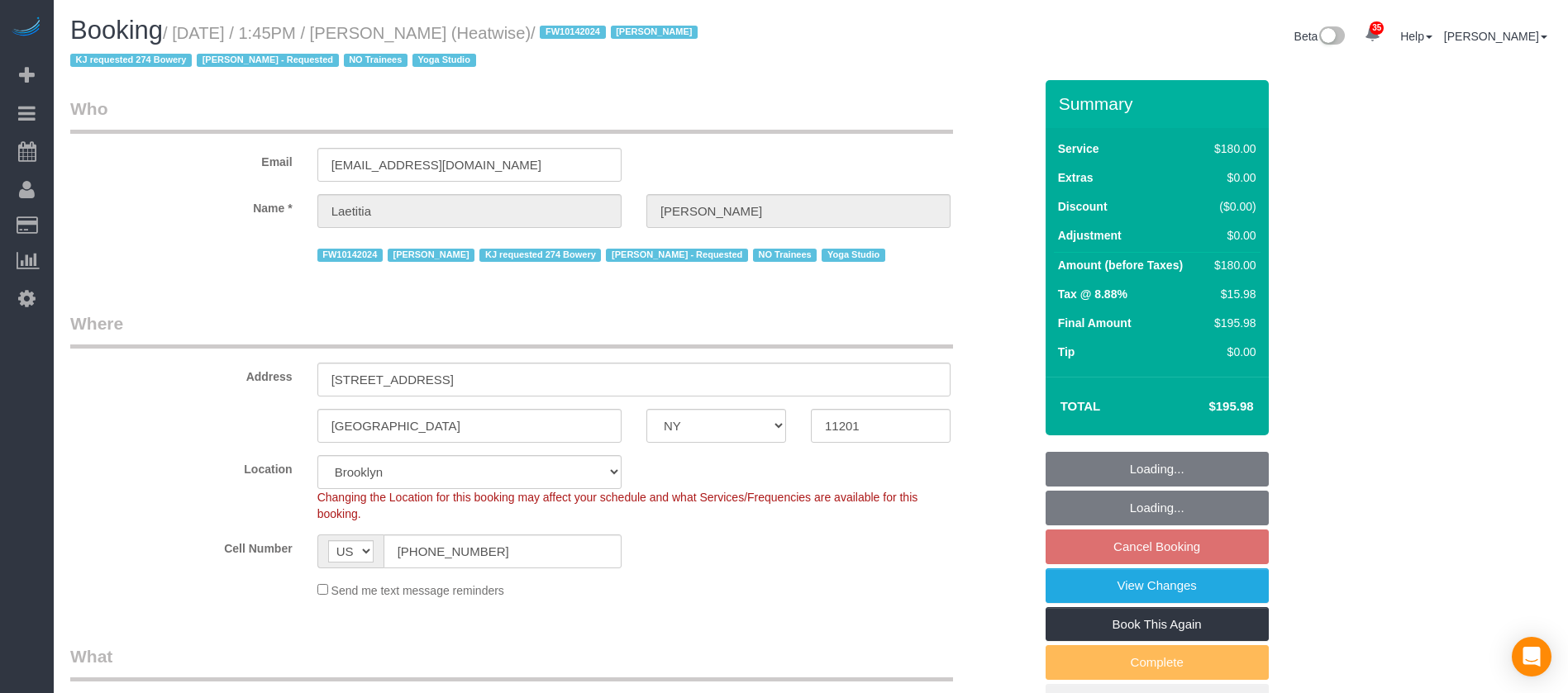
select select "NY"
select select "180"
select select "number:89"
select select "number:90"
select select "number:15"
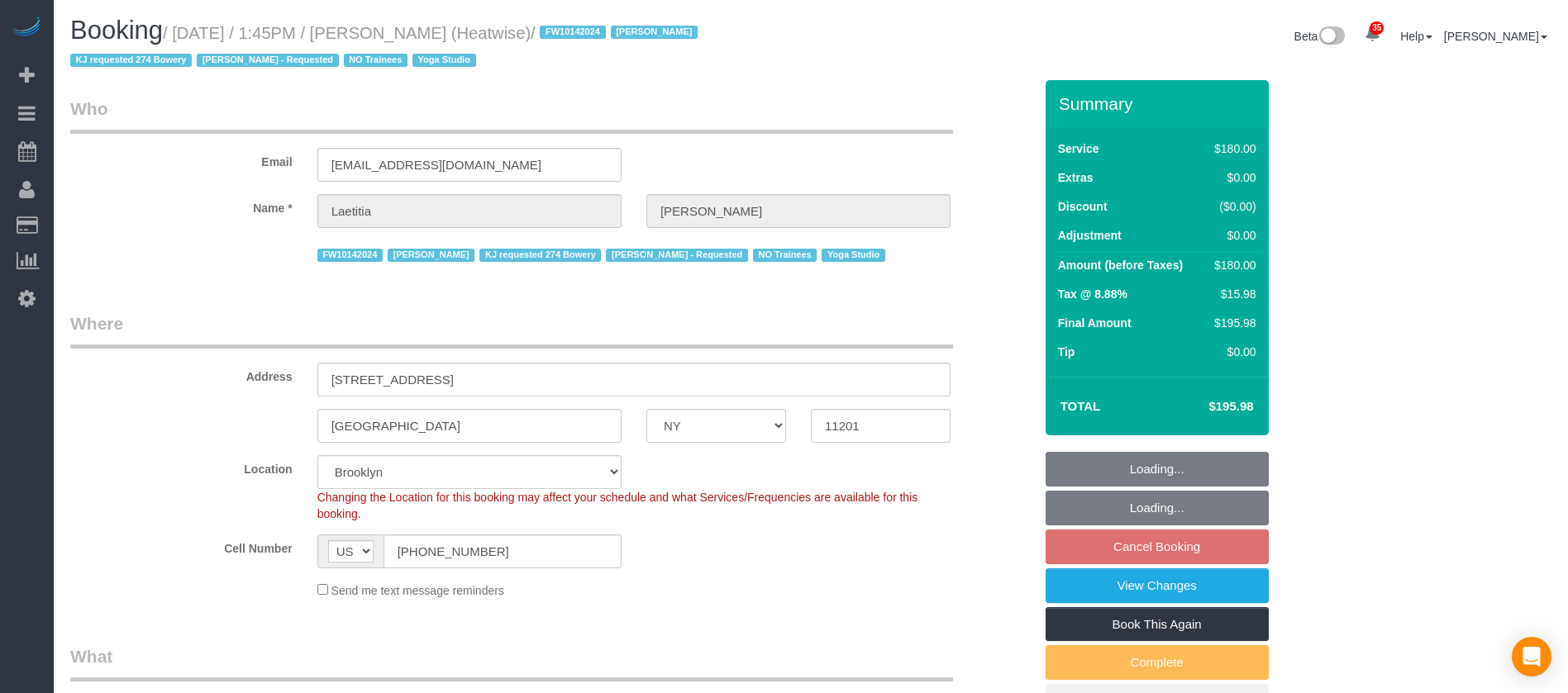
select select "number:7"
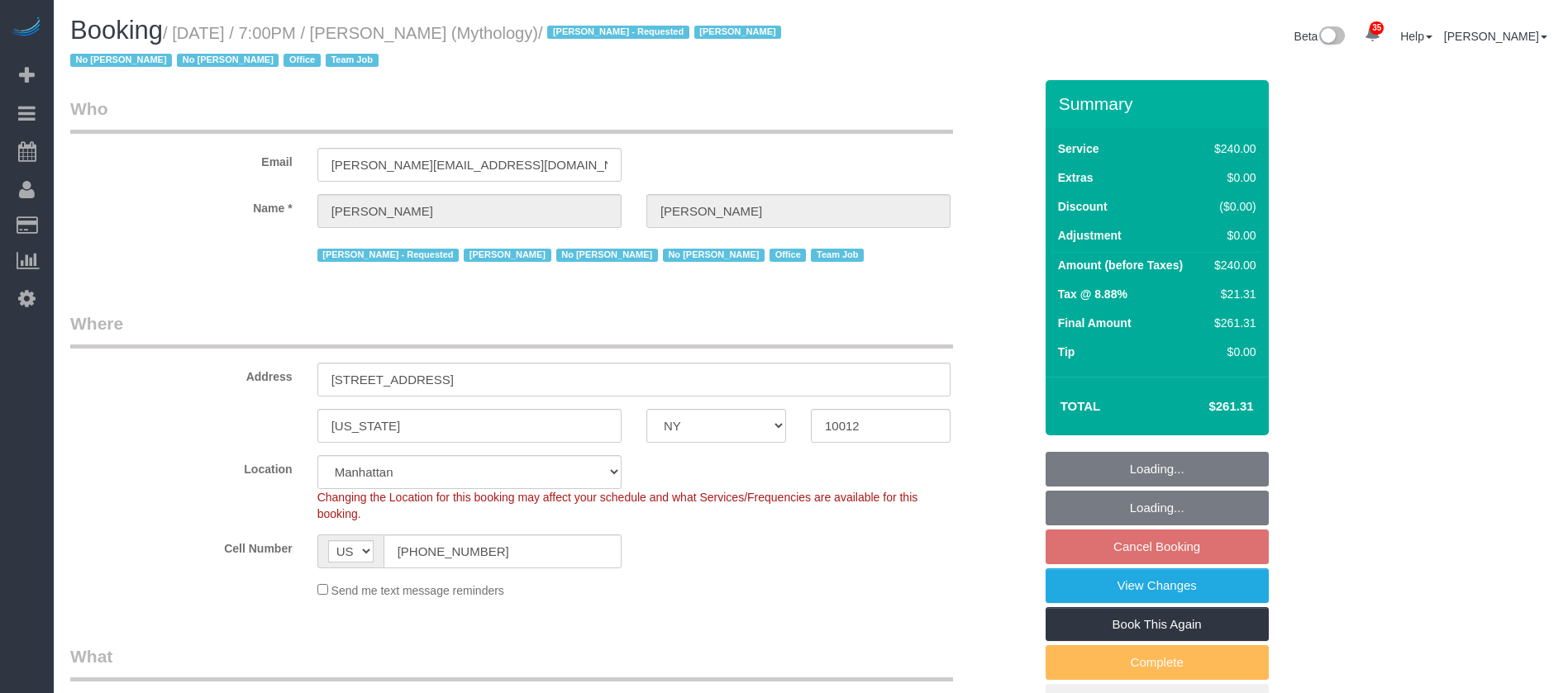
select select "NY"
select select "2"
select select "120"
select select "number:89"
select select "number:90"
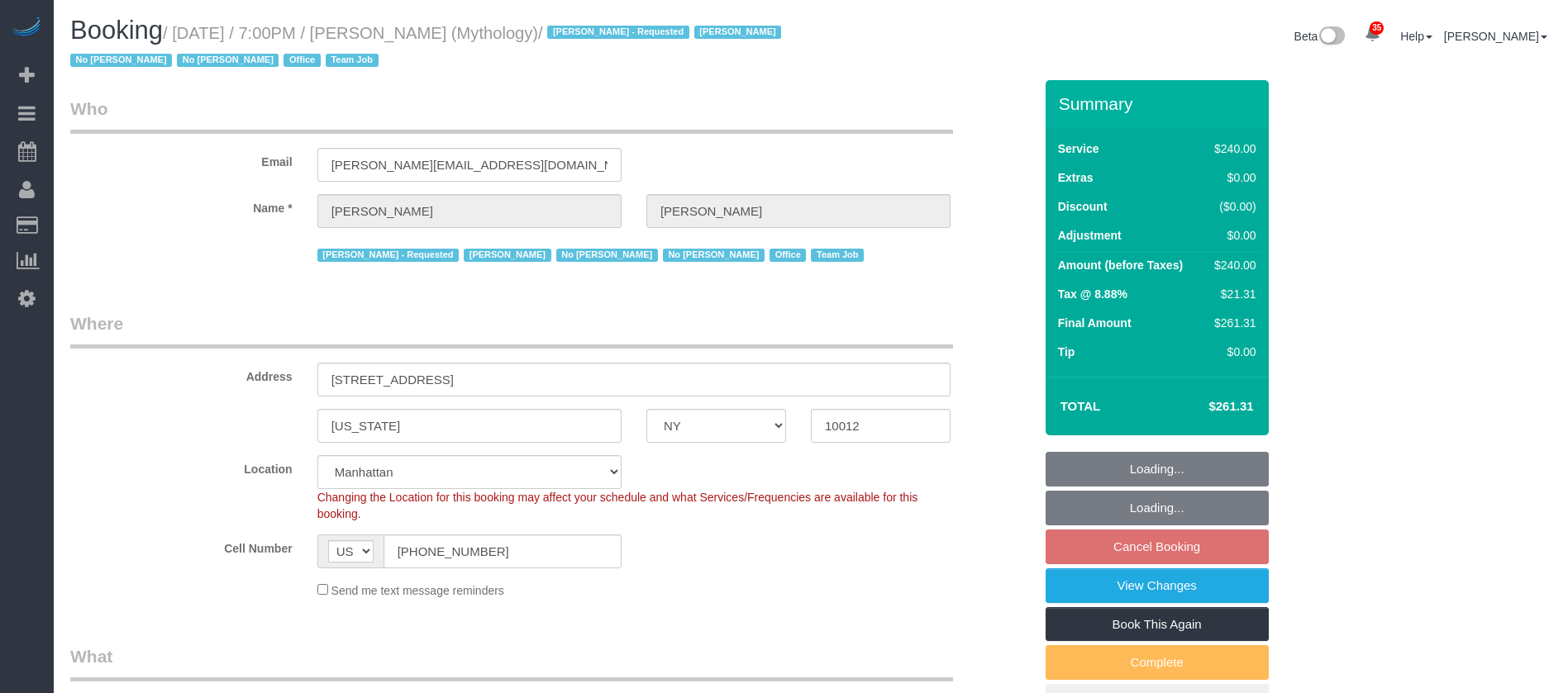
select select "number:15"
select select "number:7"
select select "spot72"
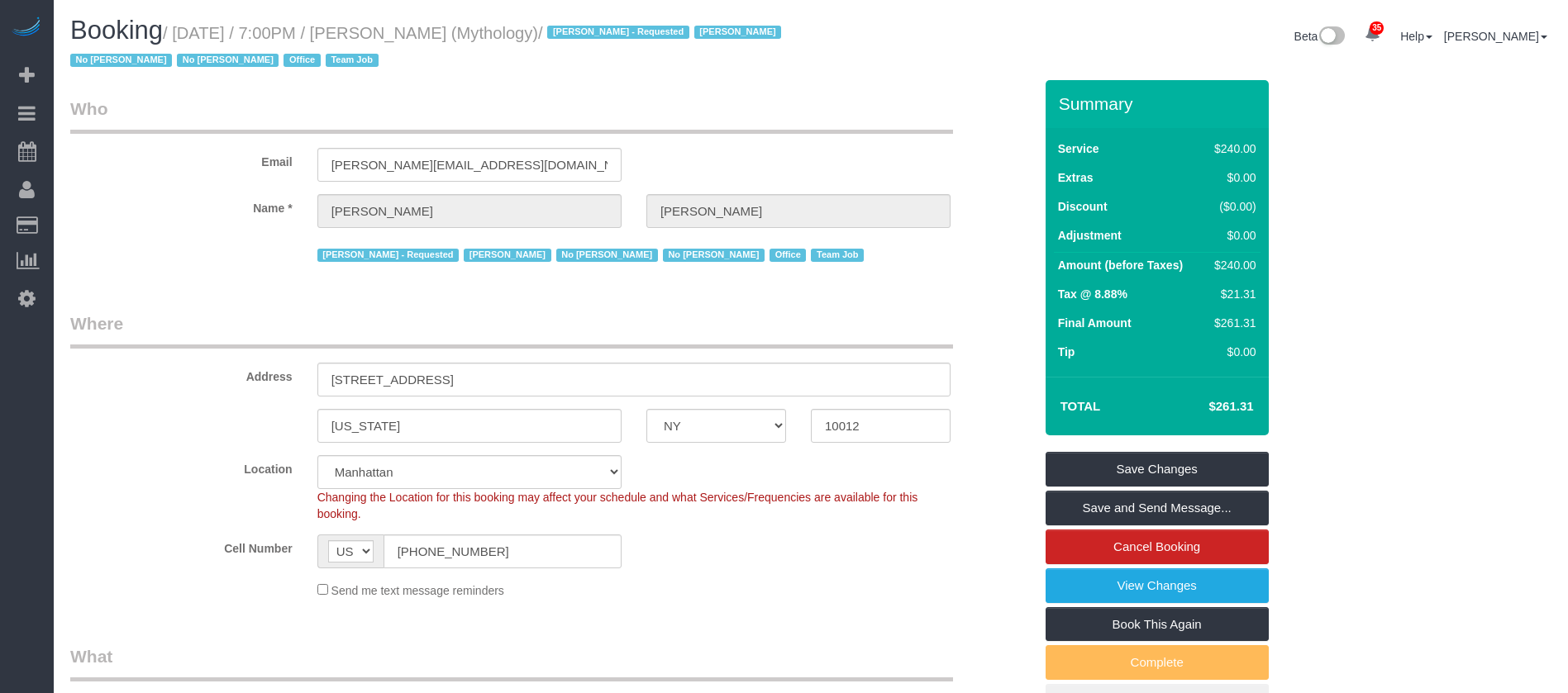
select select "object:2062"
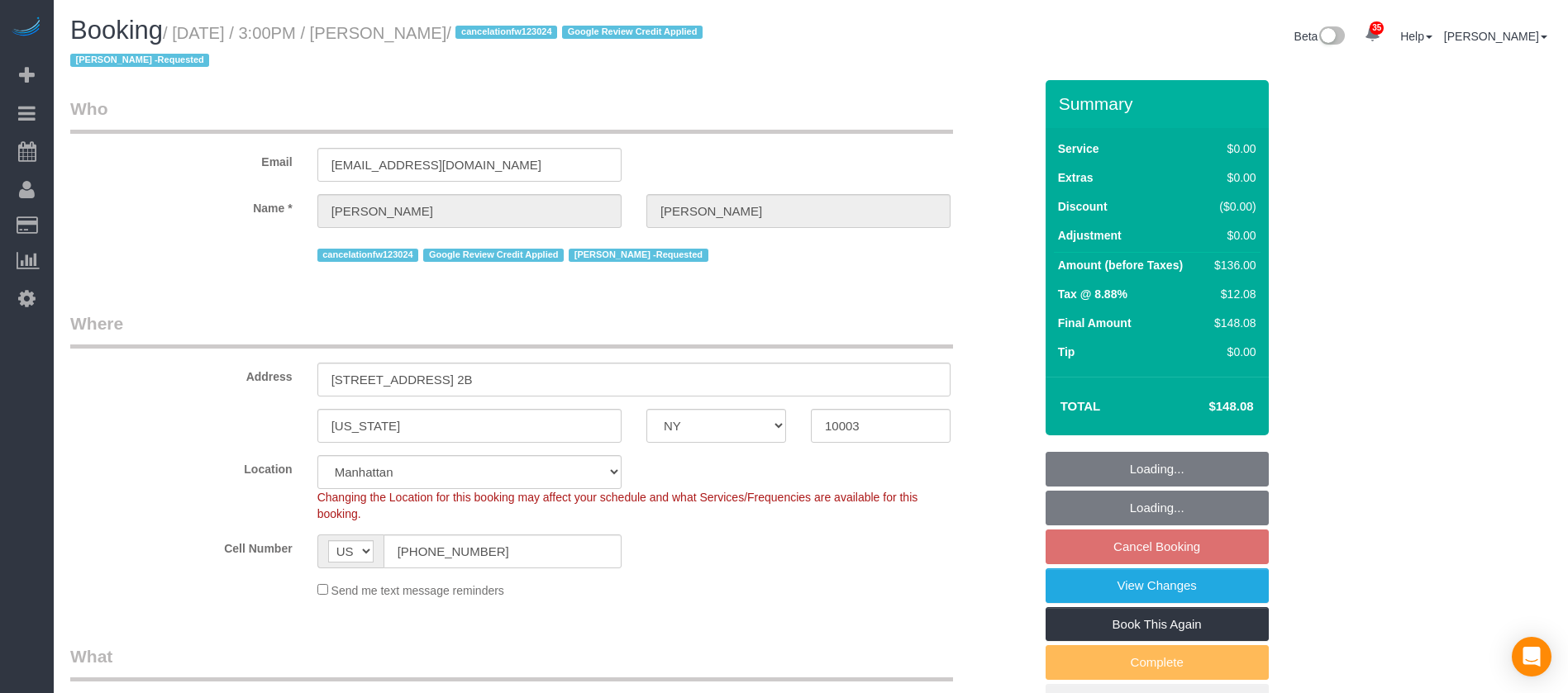
select select "NY"
select select "1"
select select "spot8"
select select "number:89"
select select "number:90"
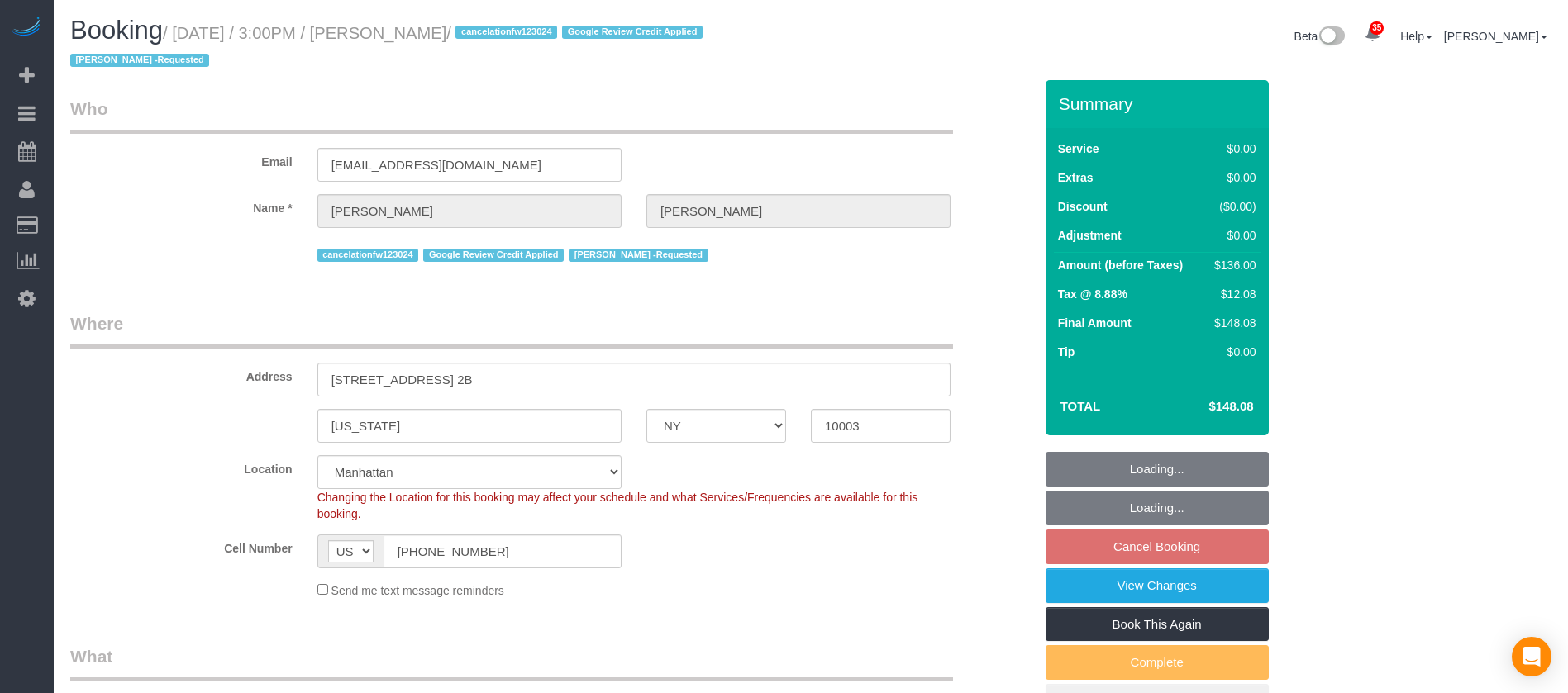
select select "number:15"
select select "number:7"
